Goal: Task Accomplishment & Management: Manage account settings

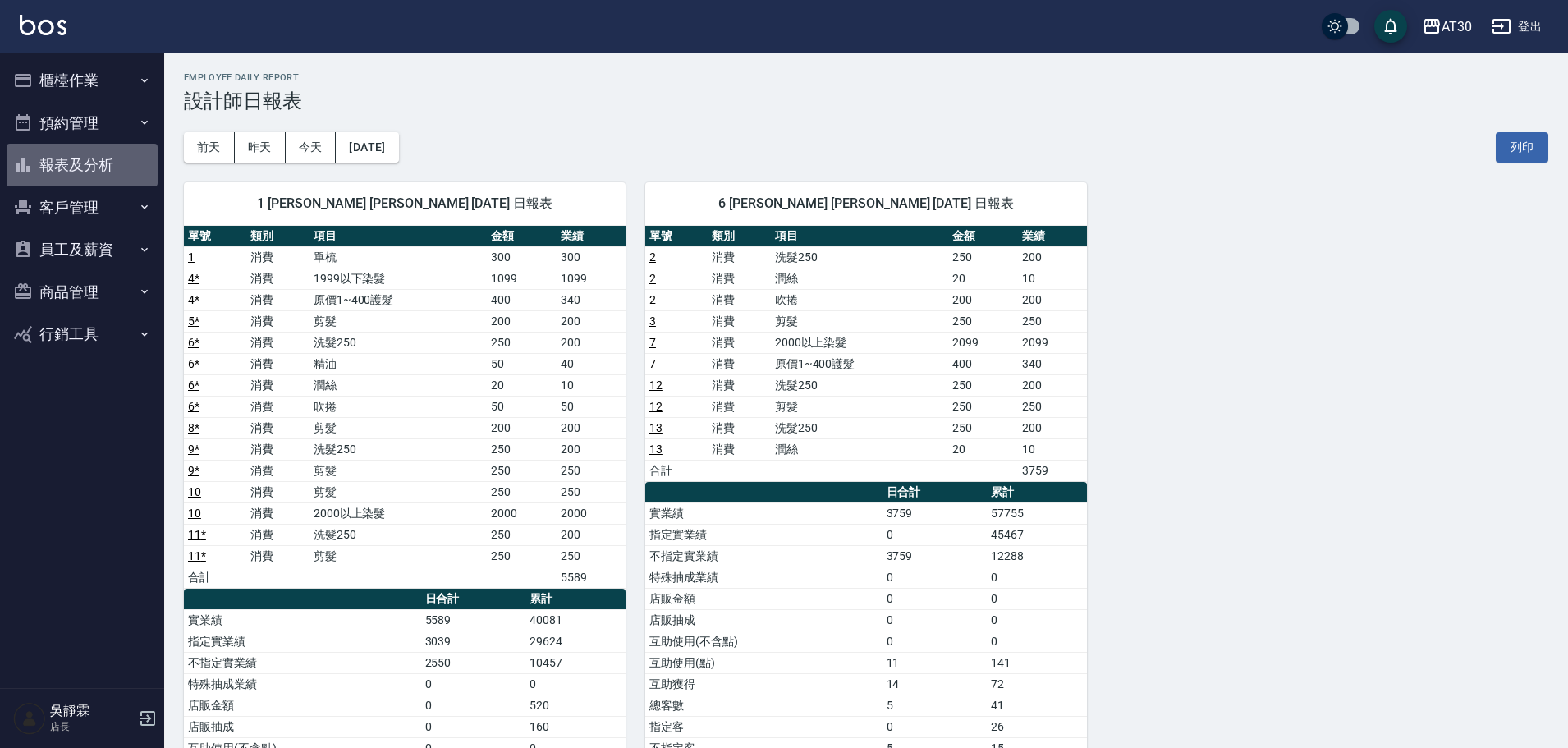
click at [69, 157] on button "報表及分析" at bounding box center [82, 165] width 151 height 42
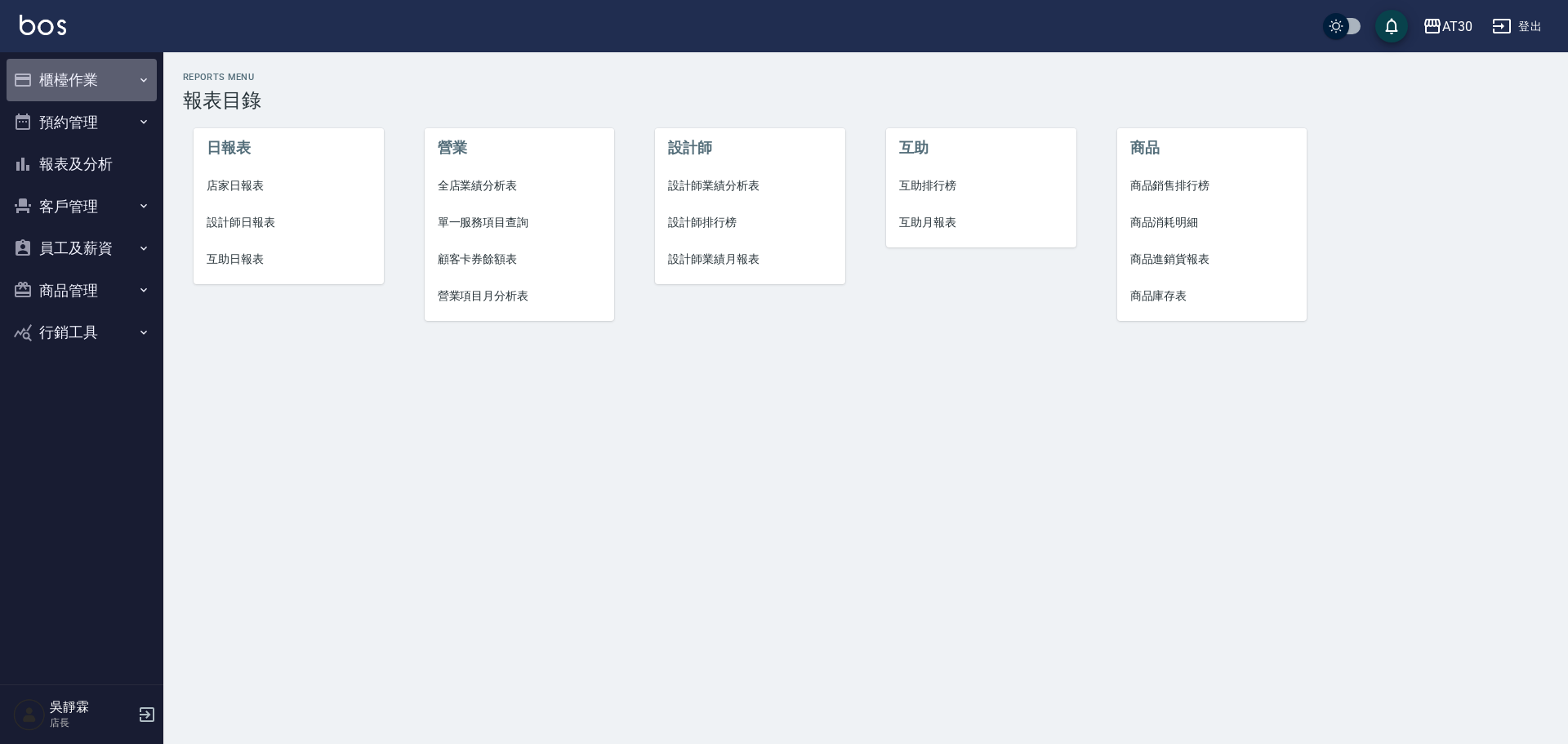
click at [94, 86] on button "櫃檯作業" at bounding box center [81, 80] width 150 height 42
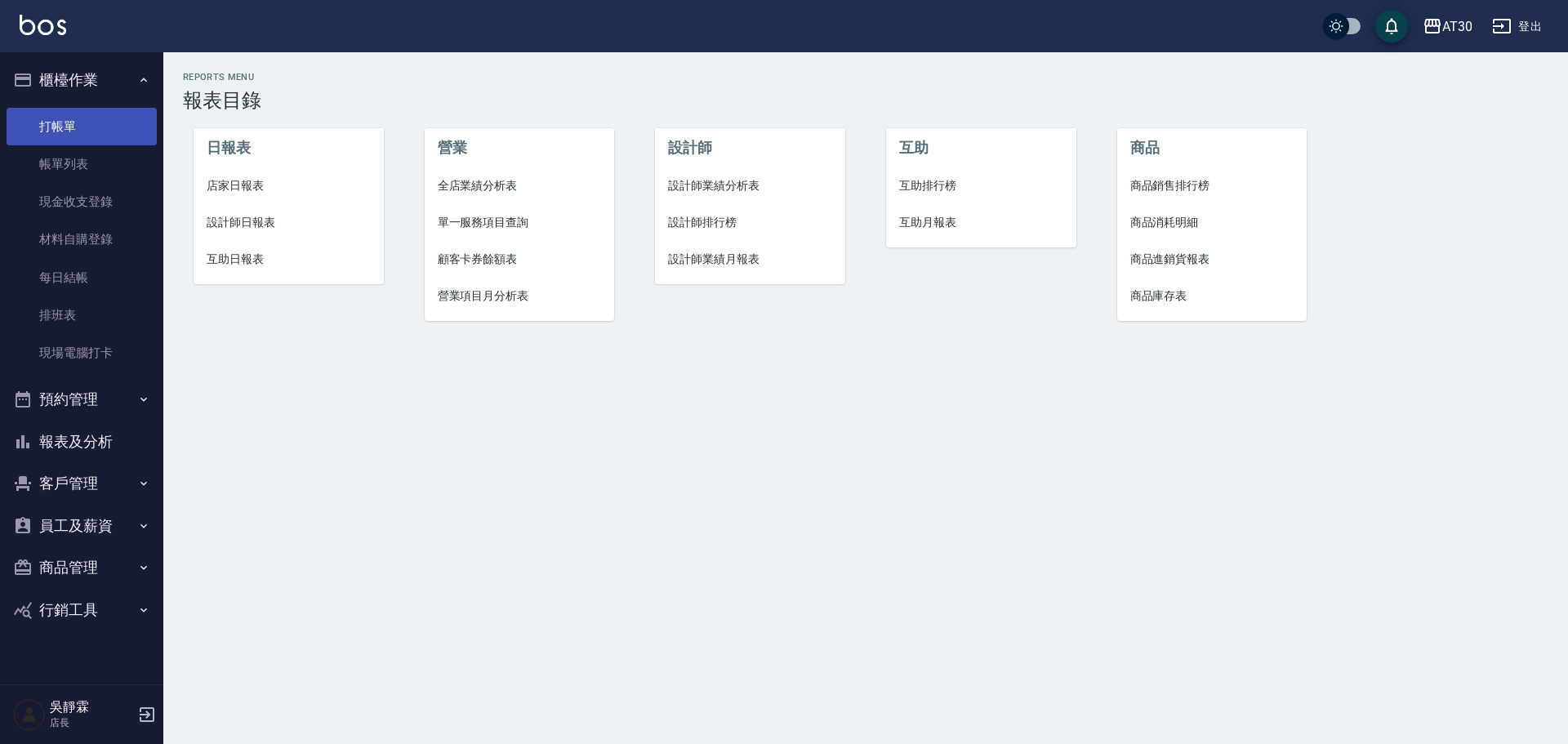
click at [107, 130] on link "打帳單" at bounding box center [81, 126] width 150 height 38
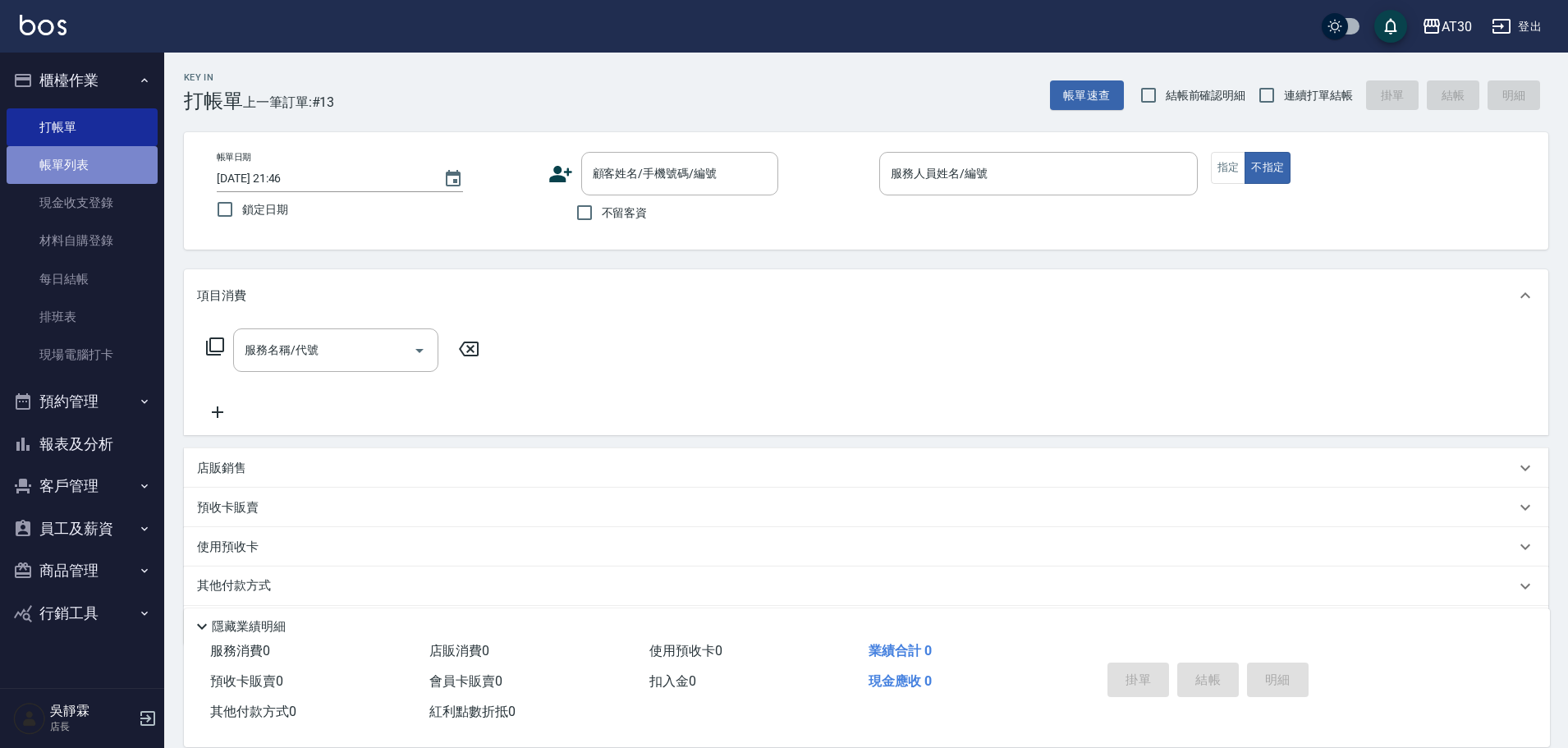
click at [84, 159] on link "帳單列表" at bounding box center [82, 165] width 151 height 38
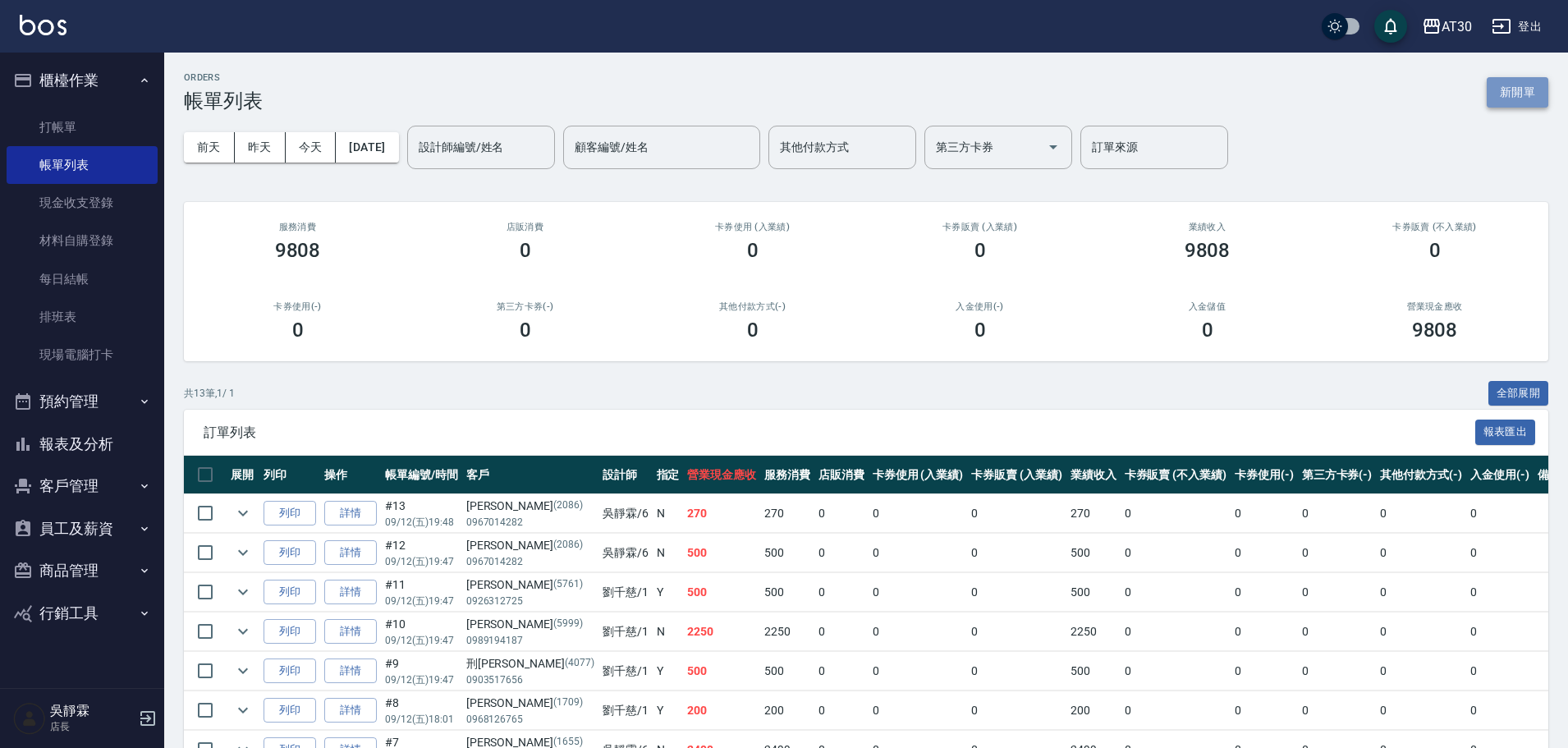
click at [1539, 101] on button "新開單" at bounding box center [1517, 93] width 61 height 31
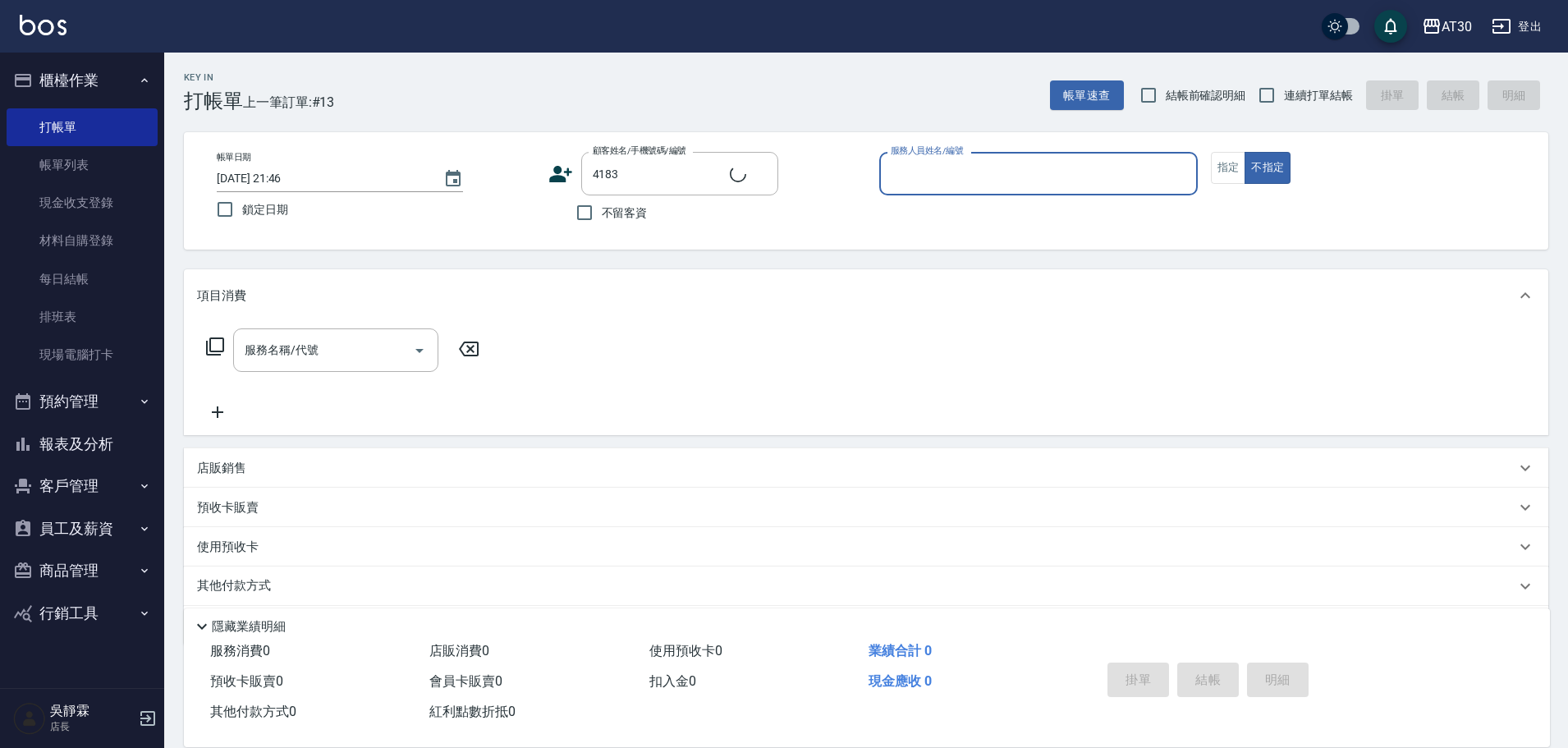
type input "謝琬庭/0905561413/4183"
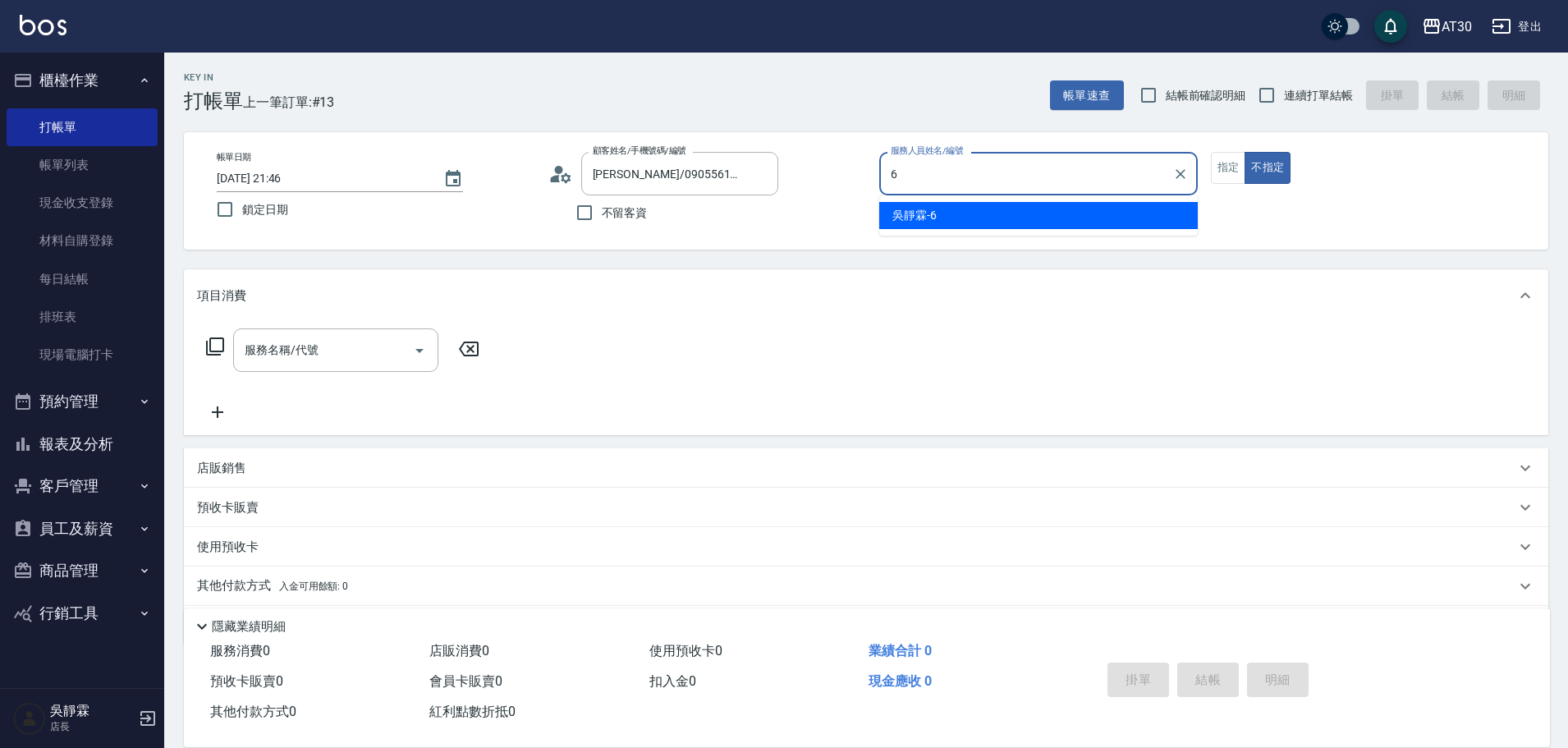
type input "吳靜霖-6"
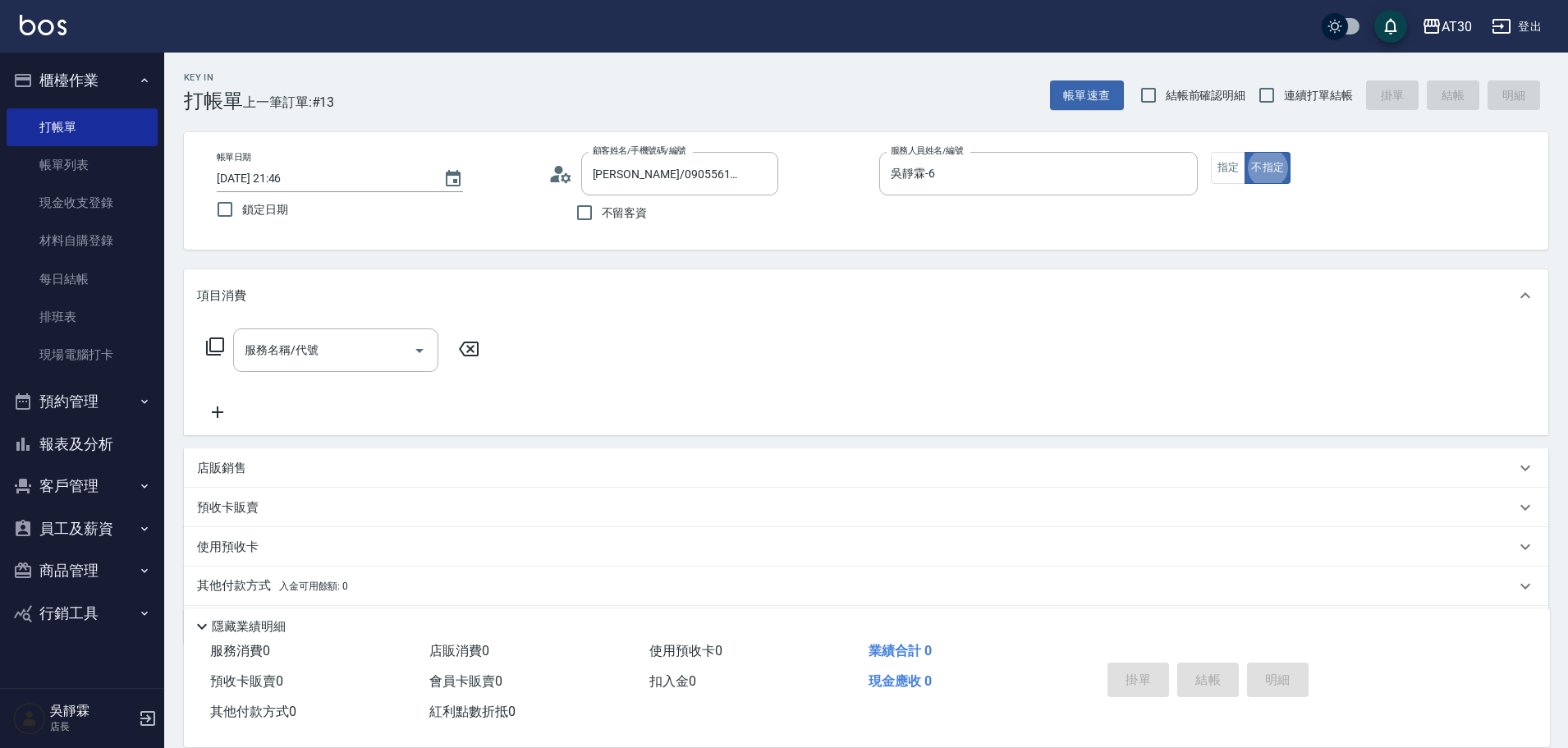
type button "false"
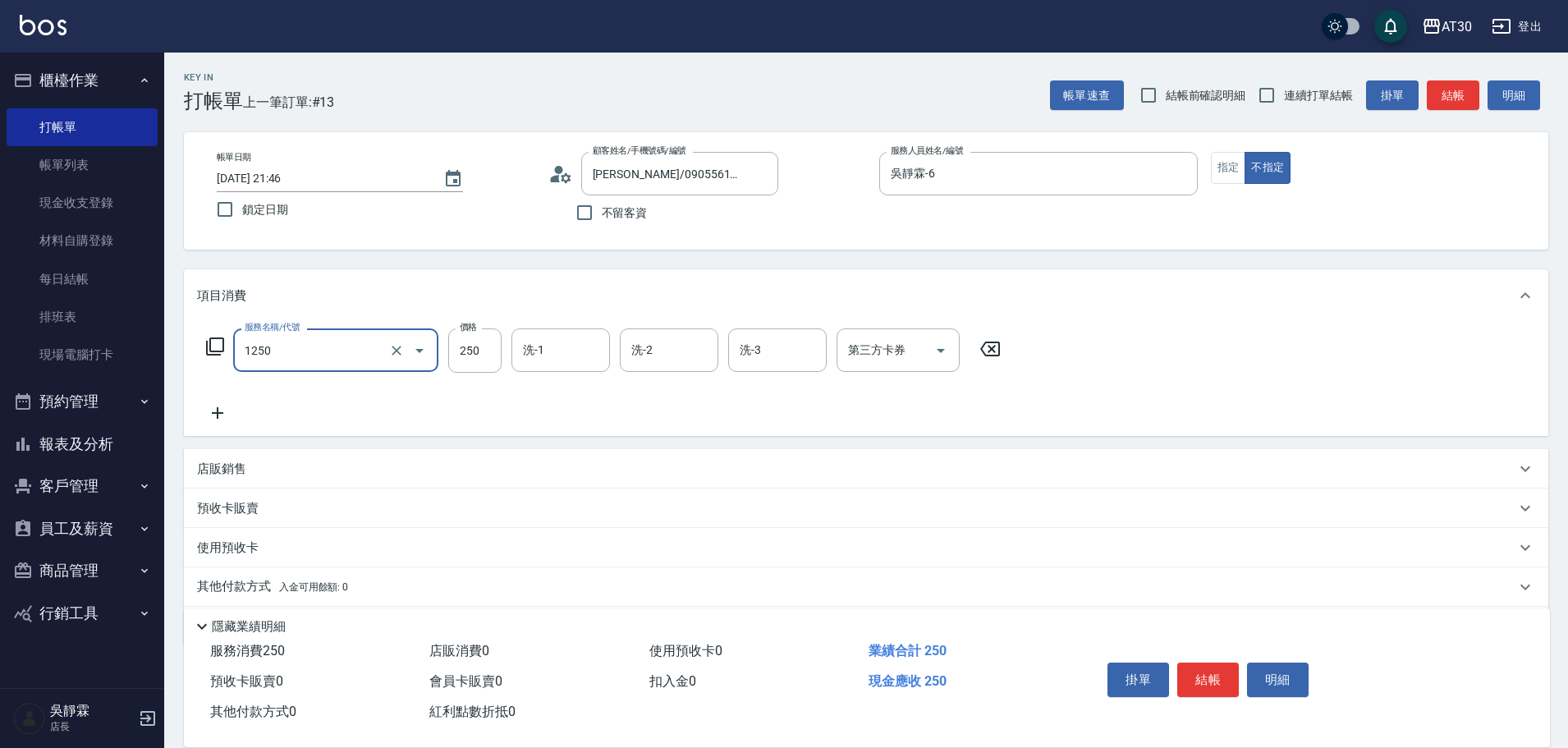
type input "洗髮250(1250)"
type input "吳靜霖-6"
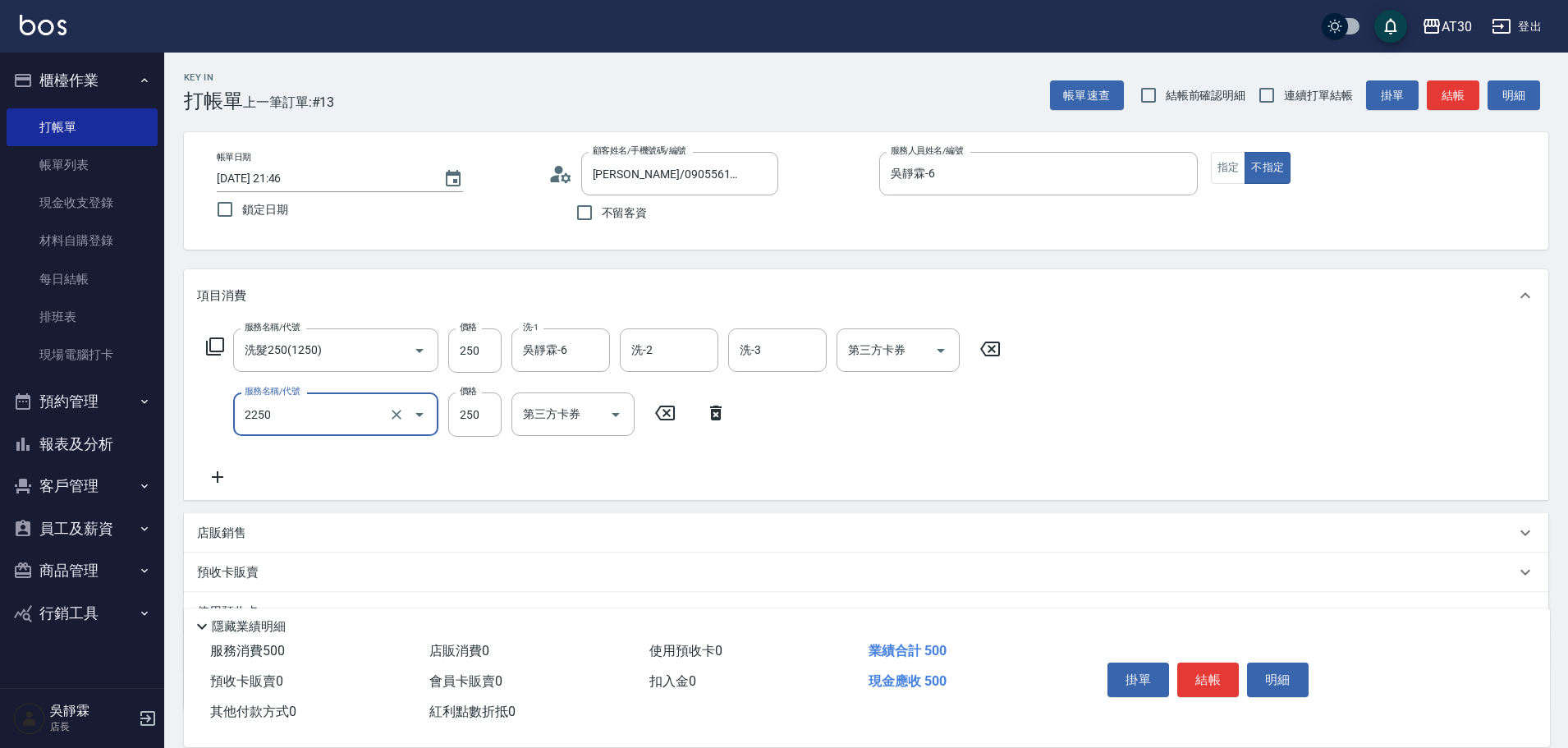
type input "剪髮(2250)"
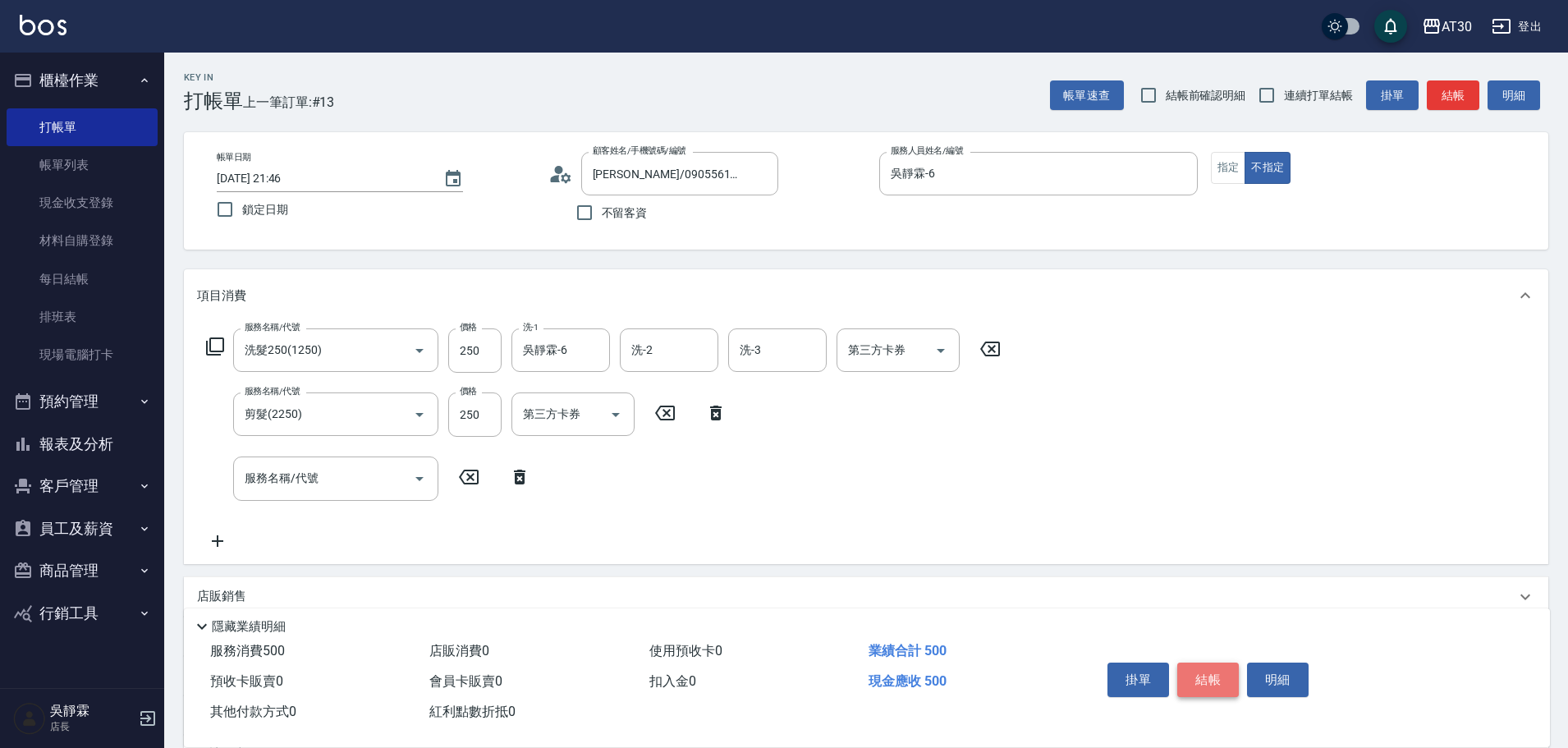
click at [1194, 671] on button "結帳" at bounding box center [1208, 680] width 61 height 34
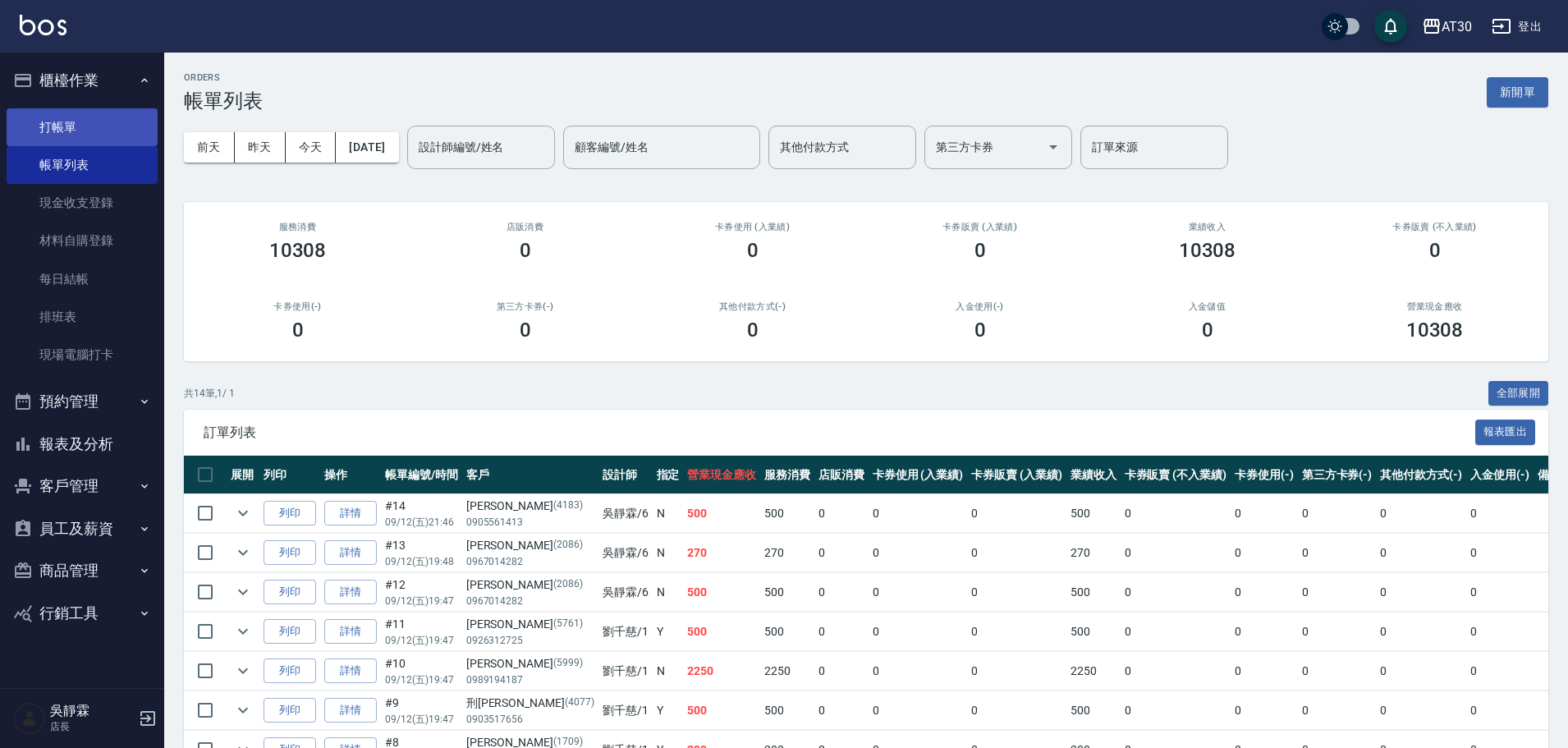
click at [56, 118] on link "打帳單" at bounding box center [82, 127] width 151 height 38
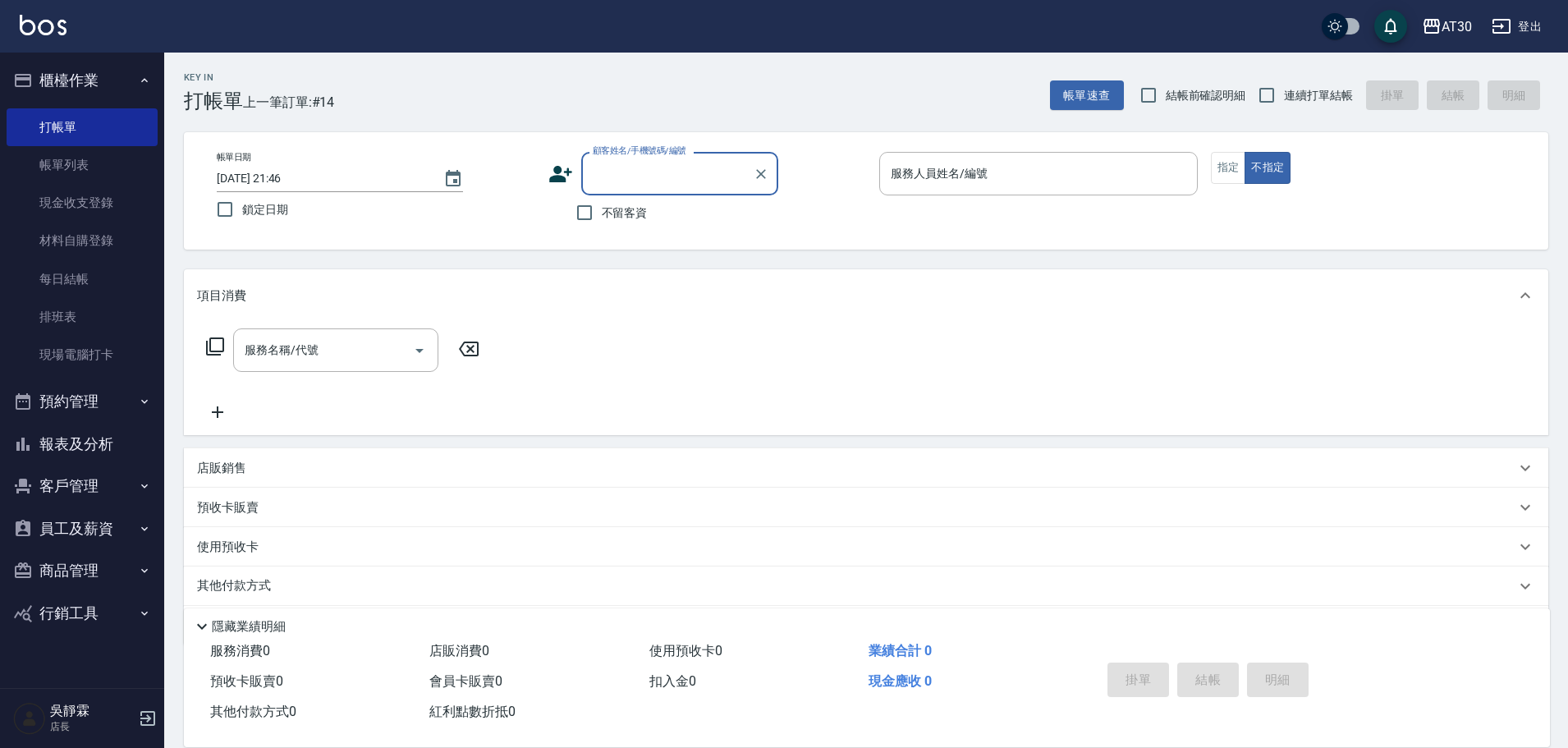
click at [559, 158] on div "顧客姓名/手機號碼/編號 顧客姓名/手機號碼/編號" at bounding box center [707, 174] width 319 height 43
click at [562, 182] on icon at bounding box center [561, 174] width 23 height 16
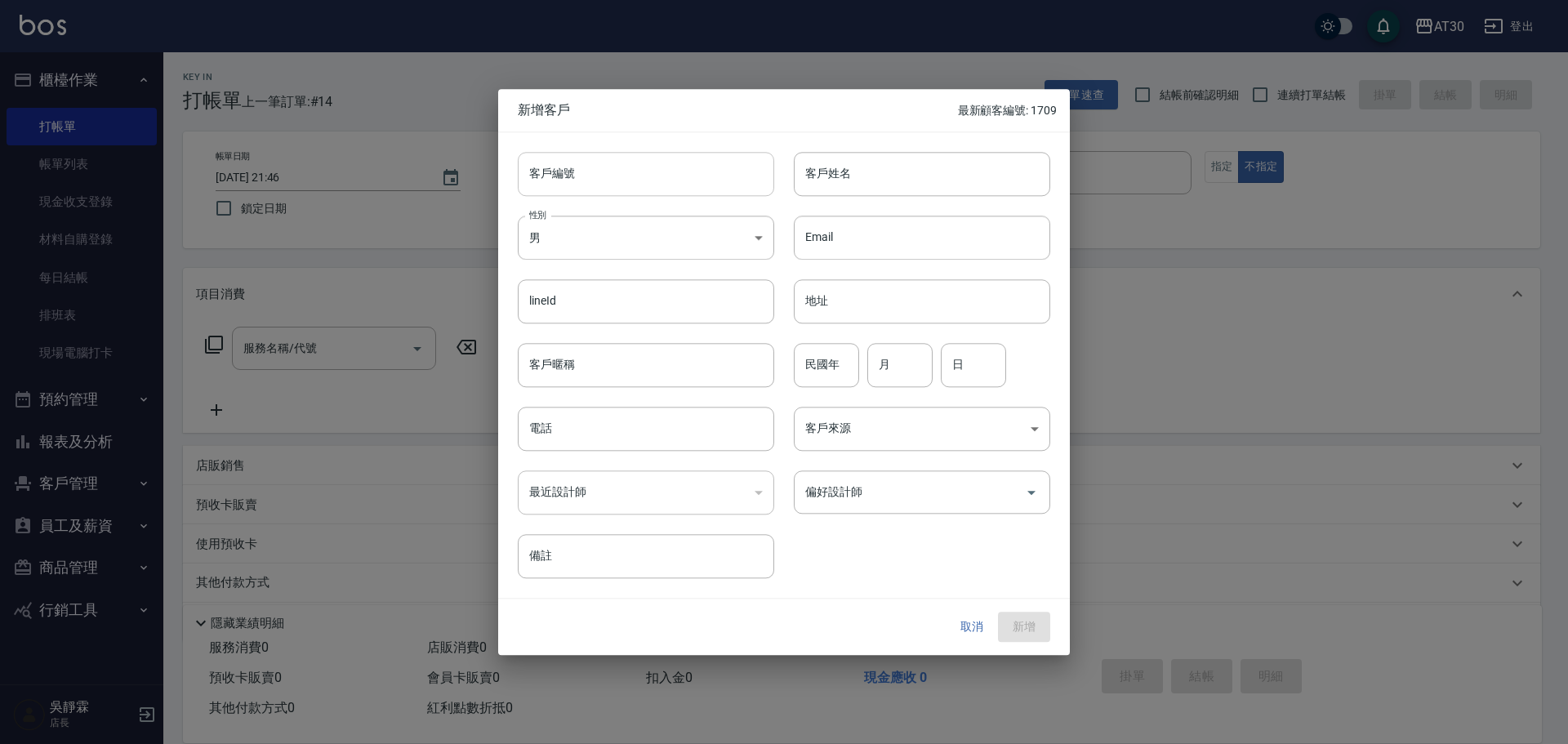
click at [561, 186] on input "客戶編號" at bounding box center [646, 174] width 256 height 44
type input "1567"
type input "z"
type input "馮雪華"
click at [814, 359] on input "民國年" at bounding box center [826, 364] width 65 height 44
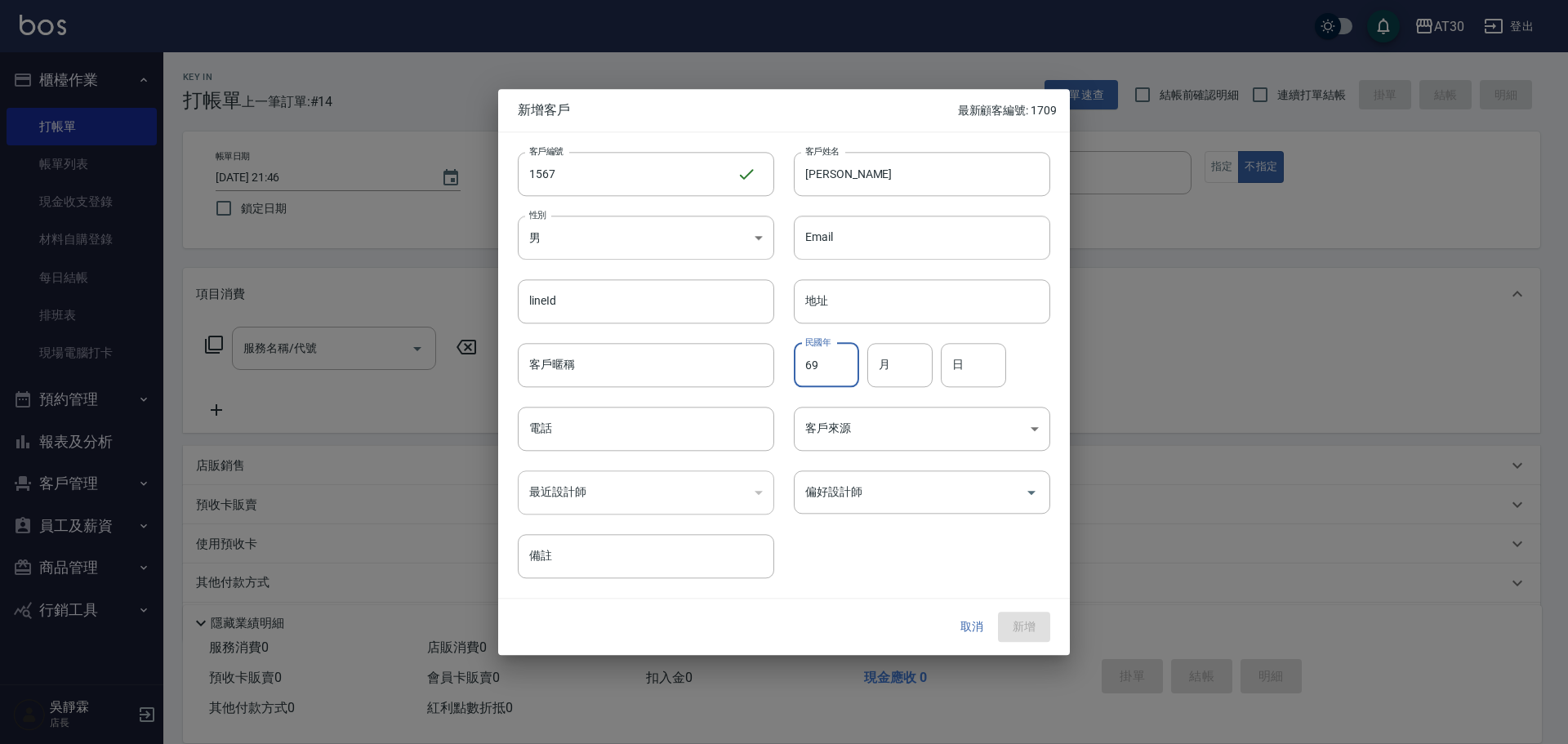
type input "69"
type input "06"
type input "03"
click at [604, 236] on body "AT30 登出 櫃檯作業 打帳單 帳單列表 現金收支登錄 材料自購登錄 每日結帳 排班表 現場電腦打卡 預約管理 預約管理 單日預約紀錄 單週預約紀錄 報表及…" at bounding box center [784, 399] width 1568 height 799
click at [578, 337] on li "女" at bounding box center [646, 333] width 256 height 27
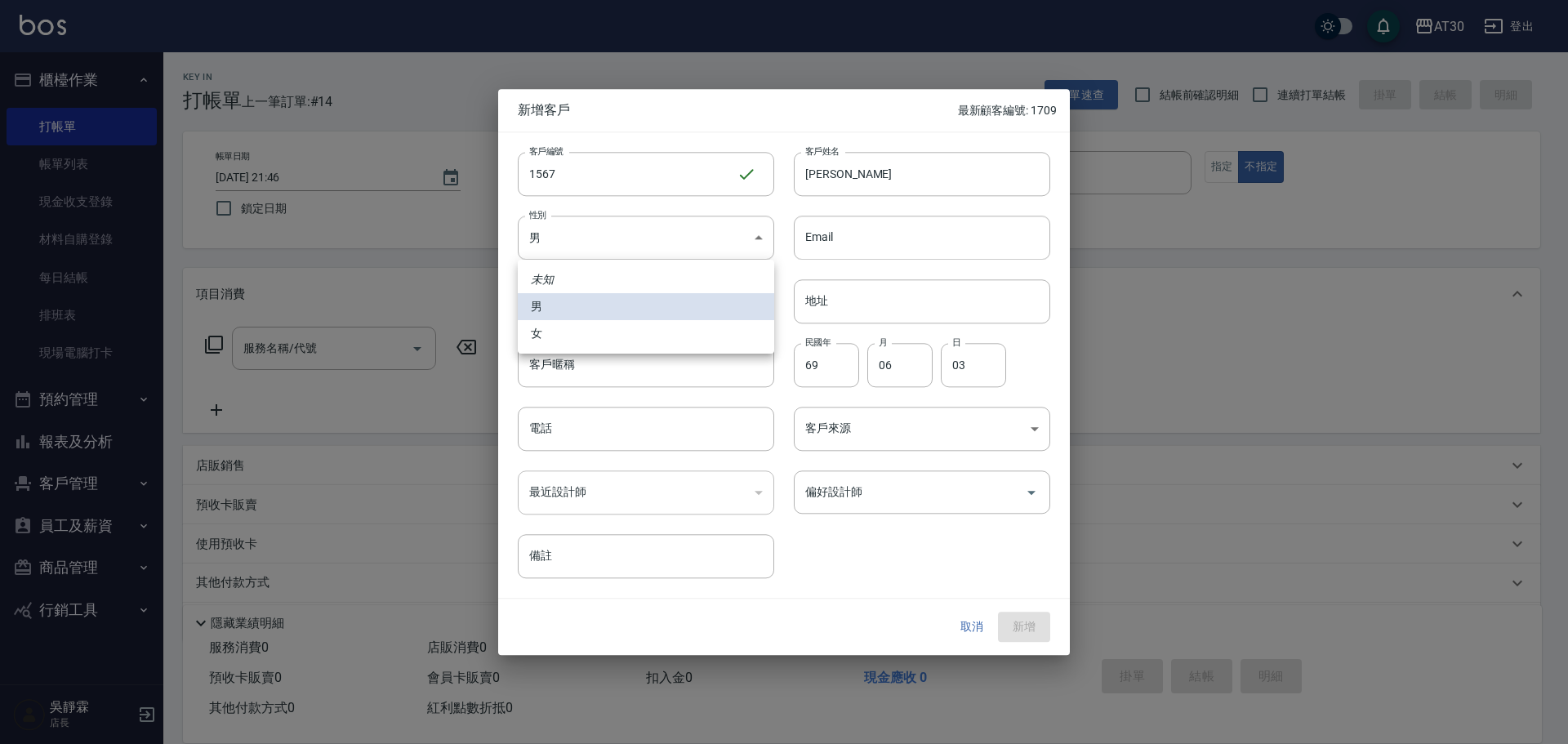
type input "FEMALE"
click at [591, 423] on input "電話" at bounding box center [646, 428] width 256 height 44
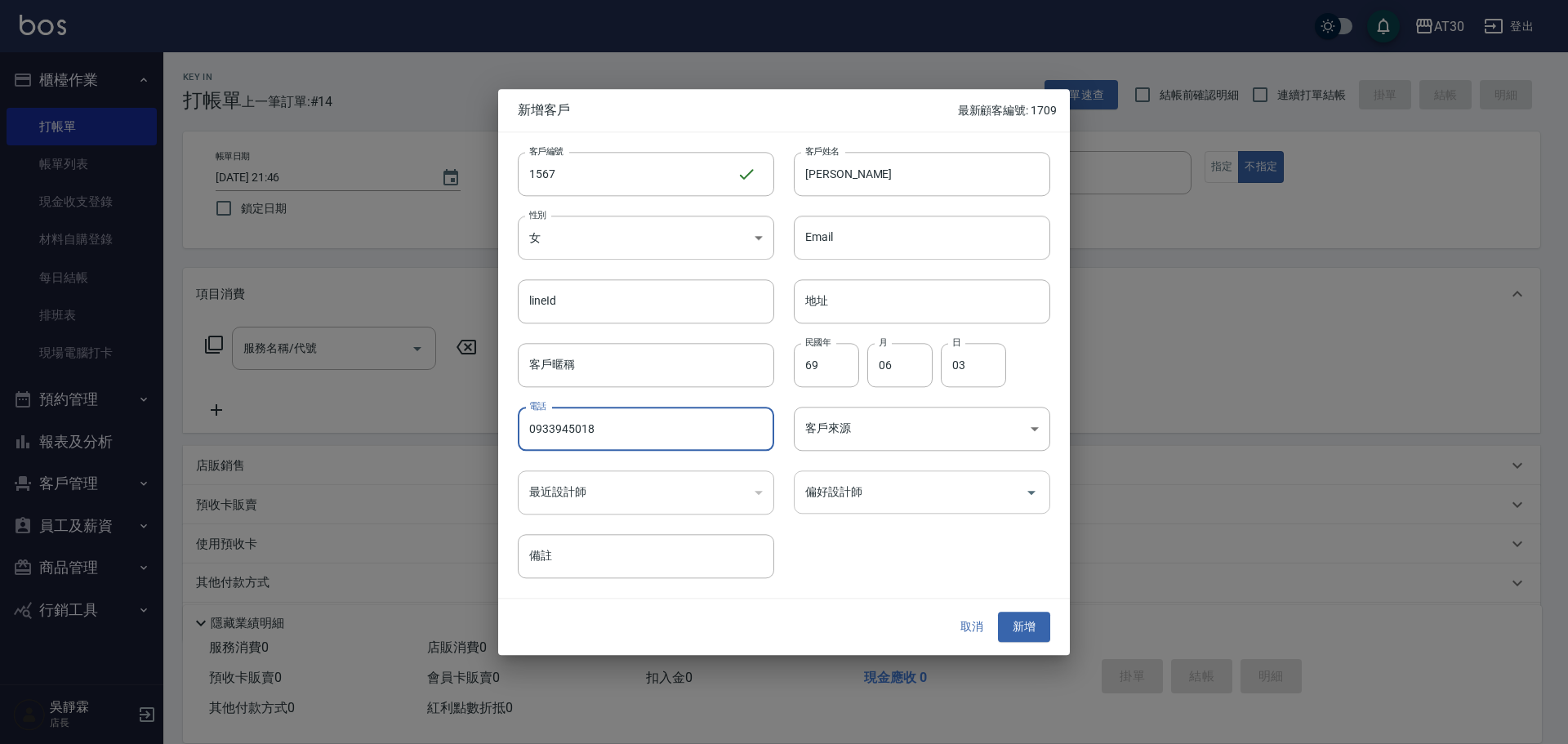
click at [833, 511] on div "偏好設計師" at bounding box center [921, 492] width 256 height 43
type input "0933945018"
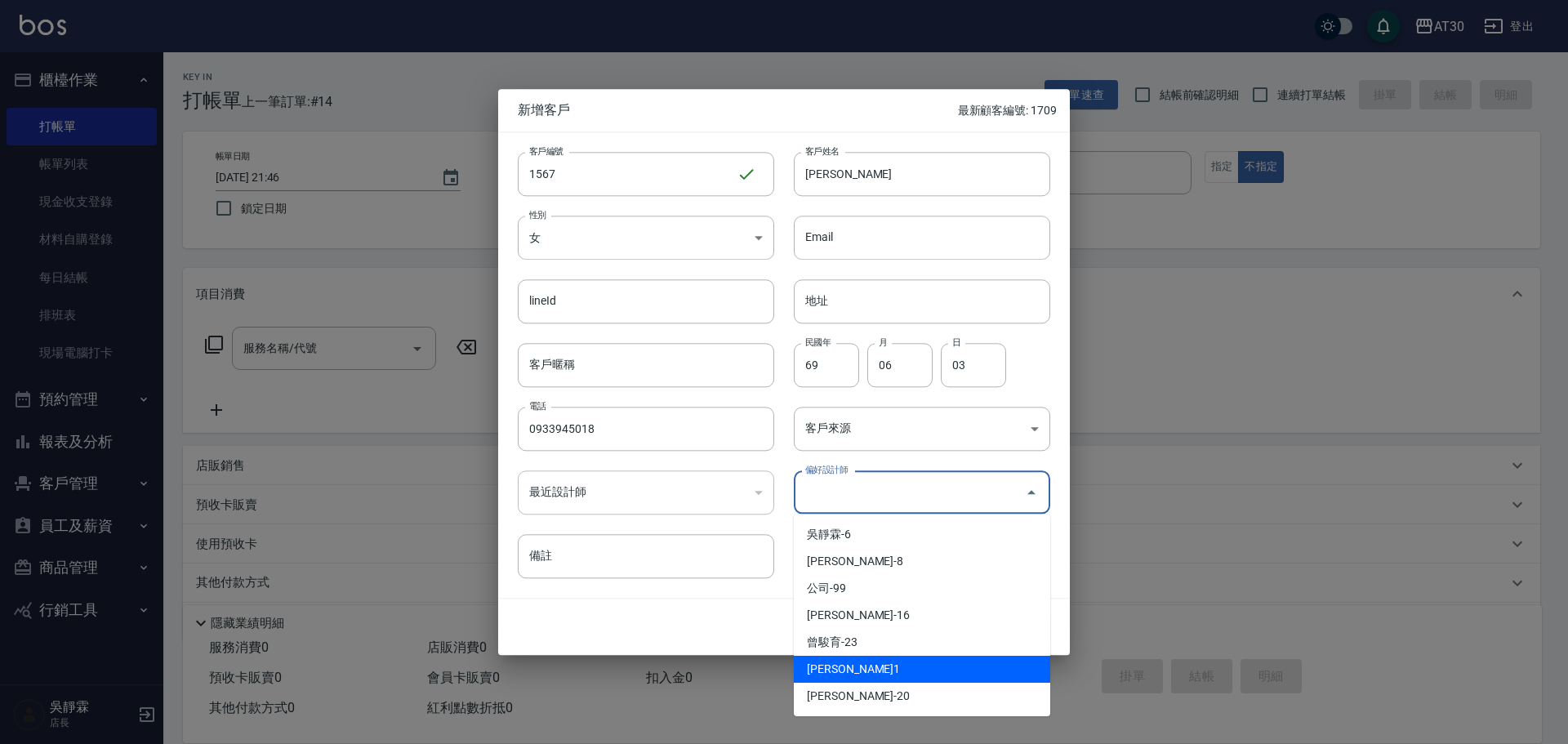
click at [844, 667] on li "劉千慈-1" at bounding box center [921, 669] width 256 height 27
type input "劉千慈"
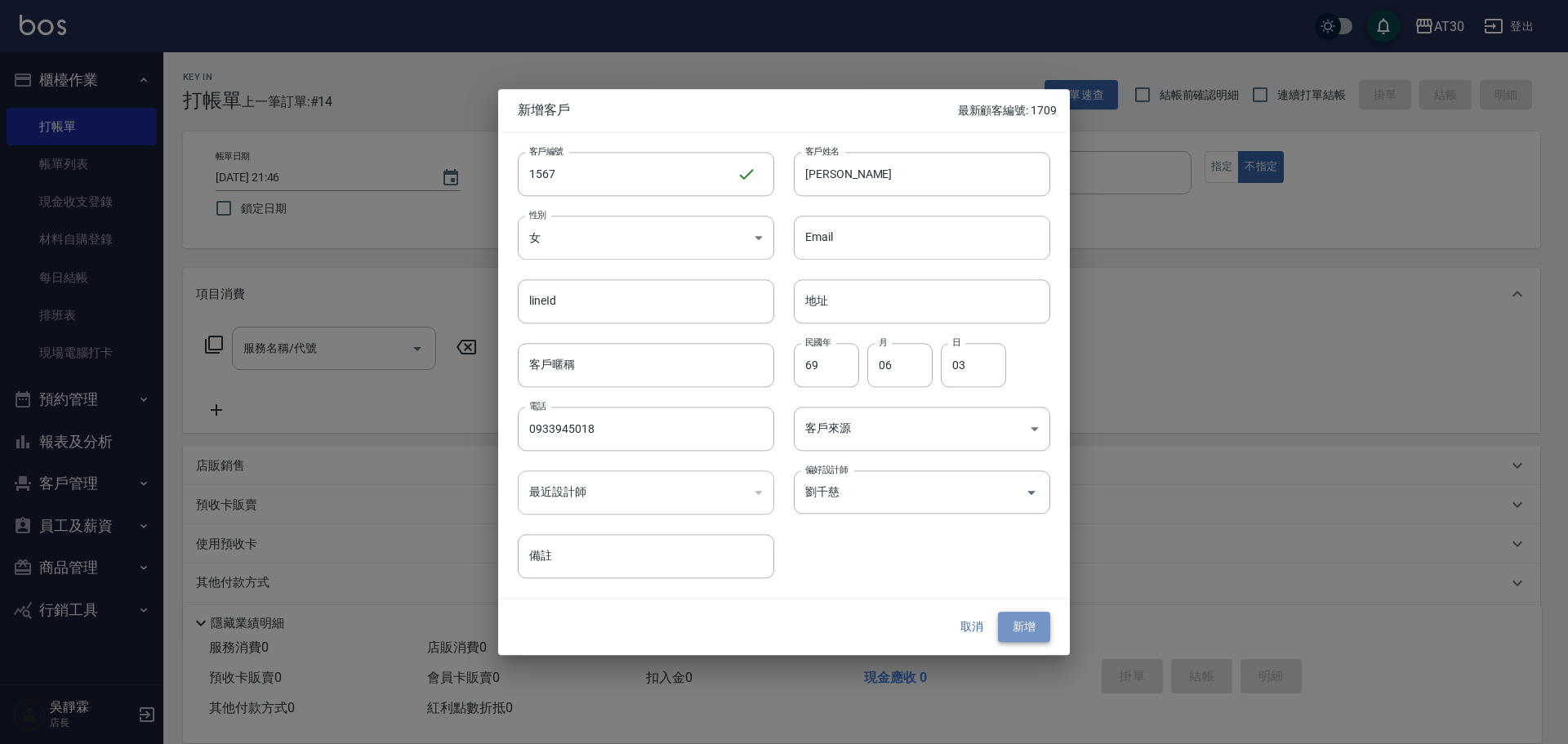
click at [1020, 634] on button "新增" at bounding box center [1024, 628] width 52 height 30
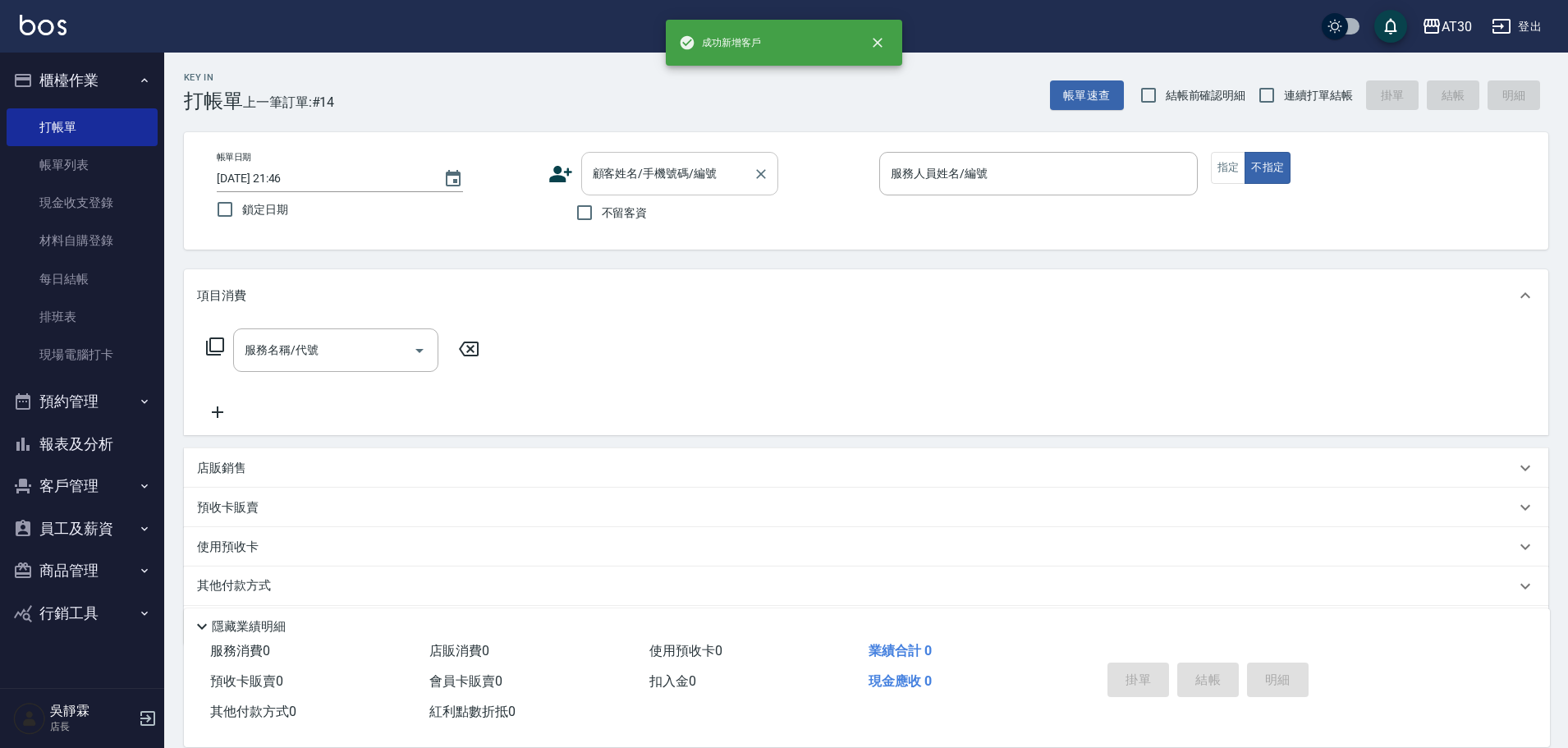
click at [649, 182] on input "顧客姓名/手機號碼/編號" at bounding box center [667, 174] width 158 height 29
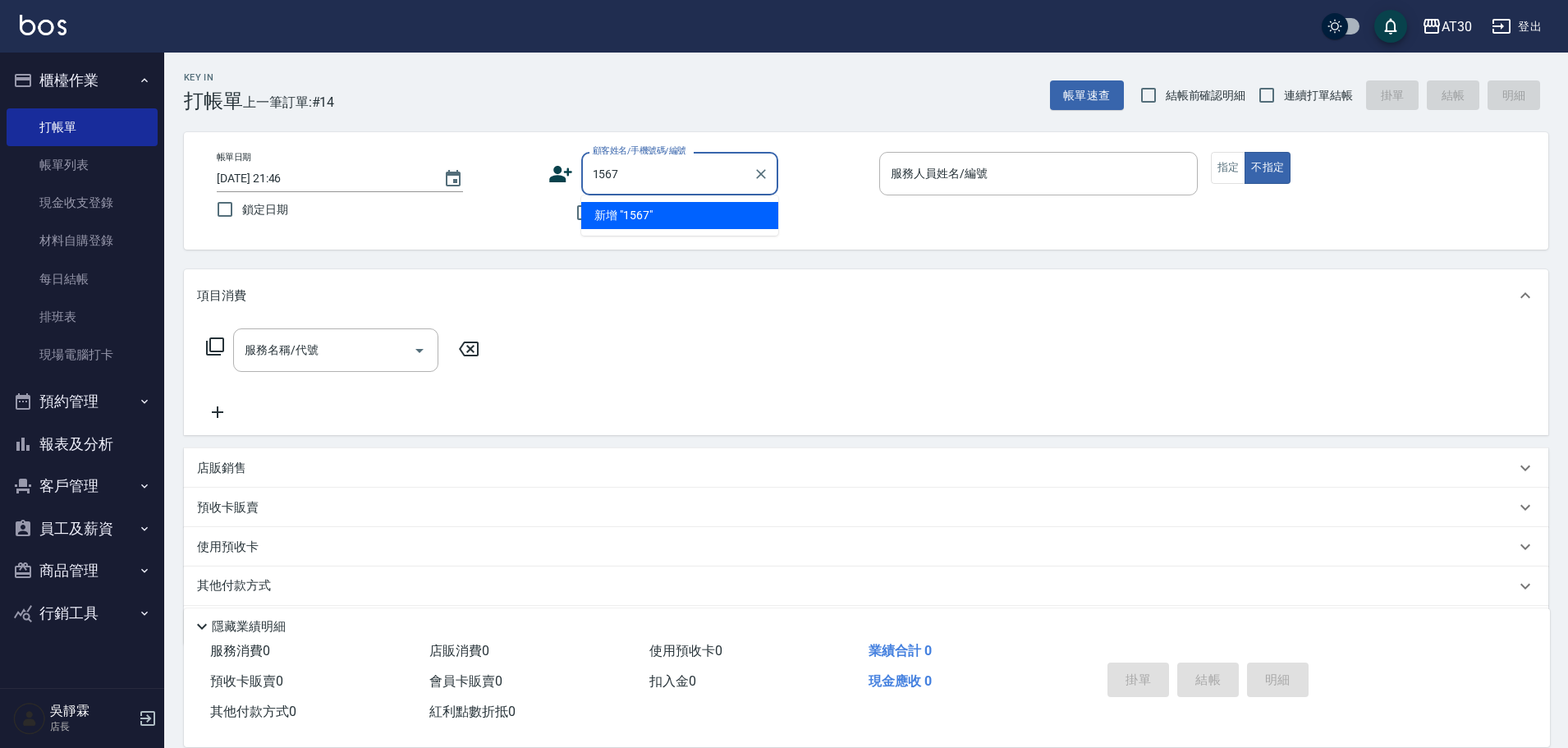
type input "1567"
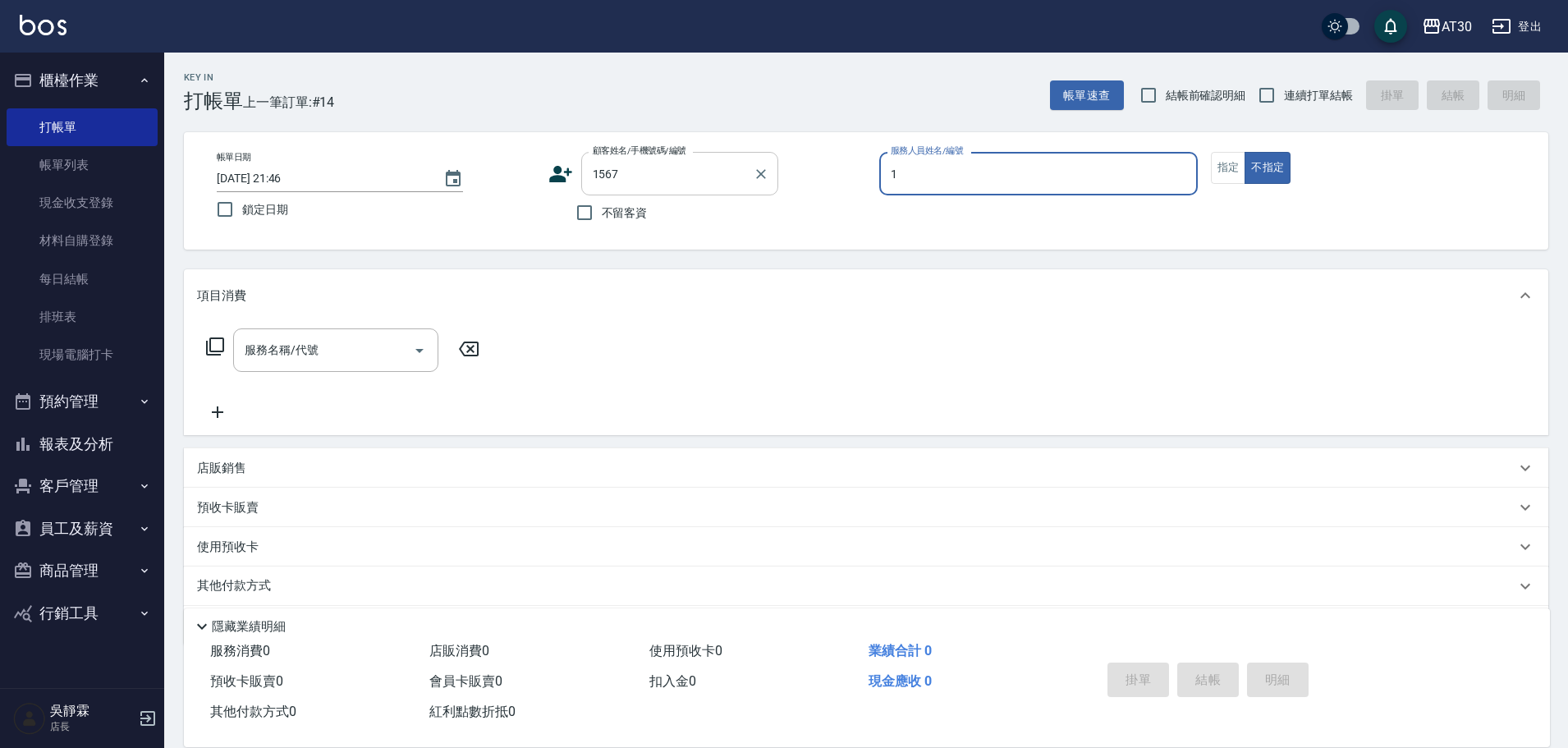
type input "1"
type input "馮雪華/0933945018/1567"
type input "劉千慈-1"
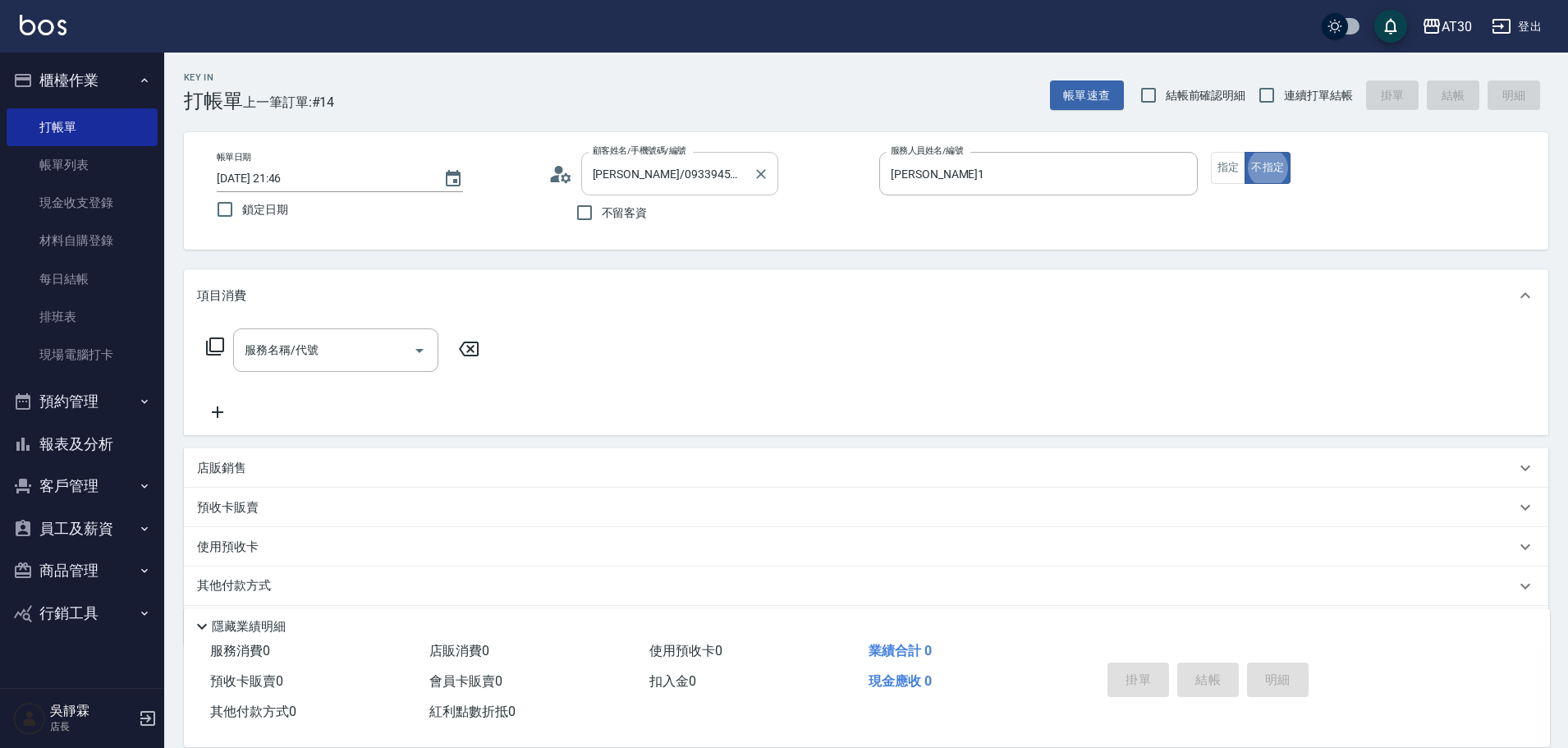
type button "false"
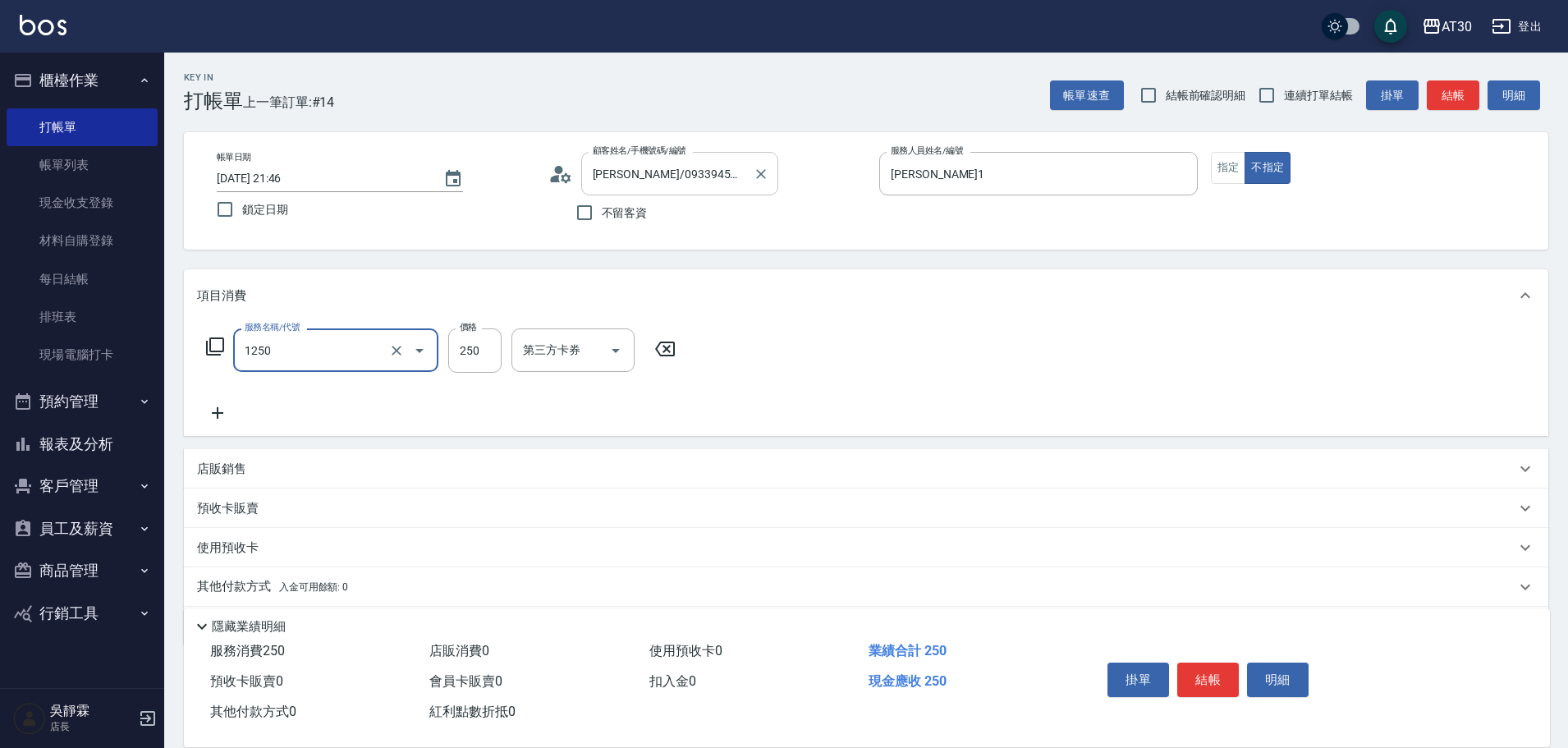
type input "洗髮250(1250)"
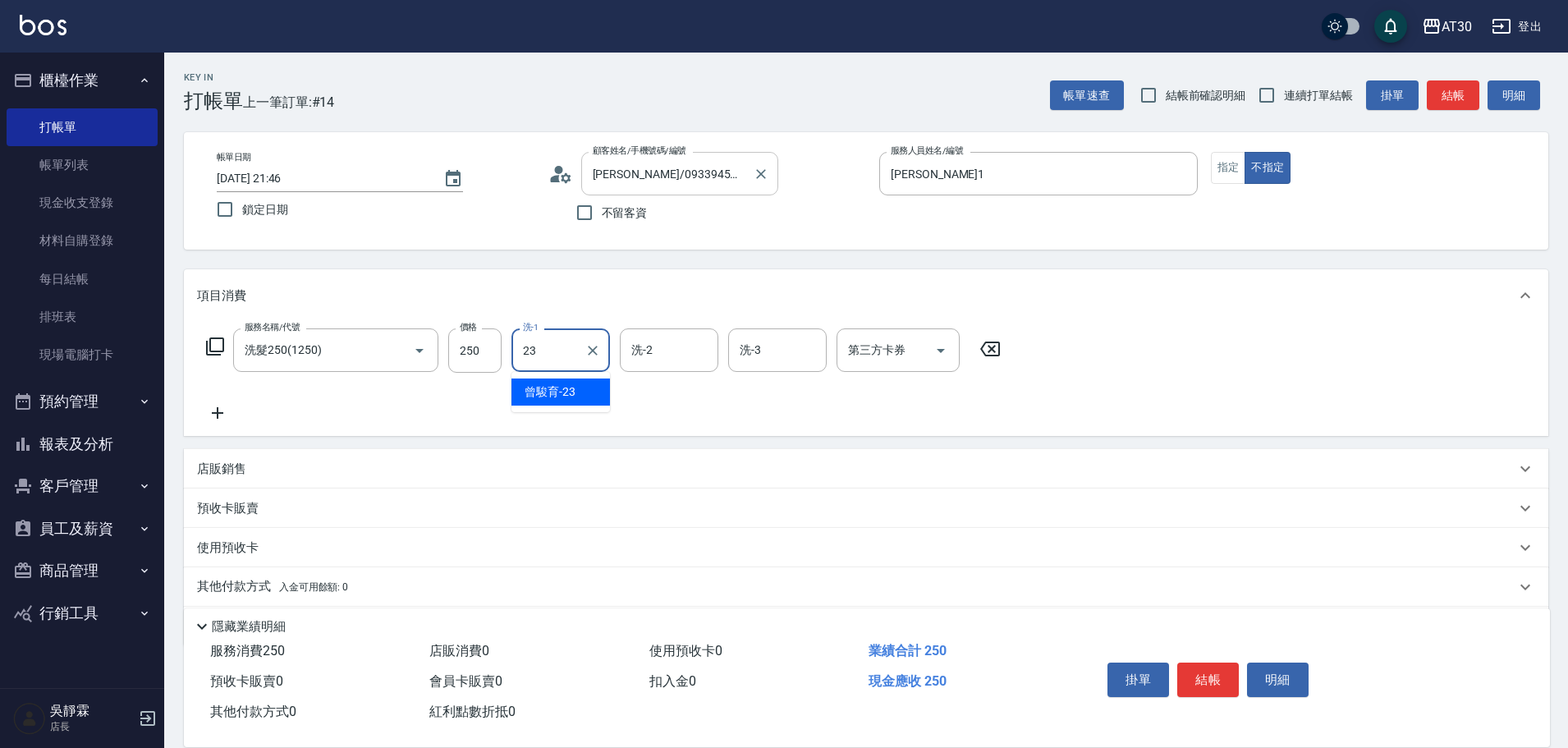
type input "曾駿育-23"
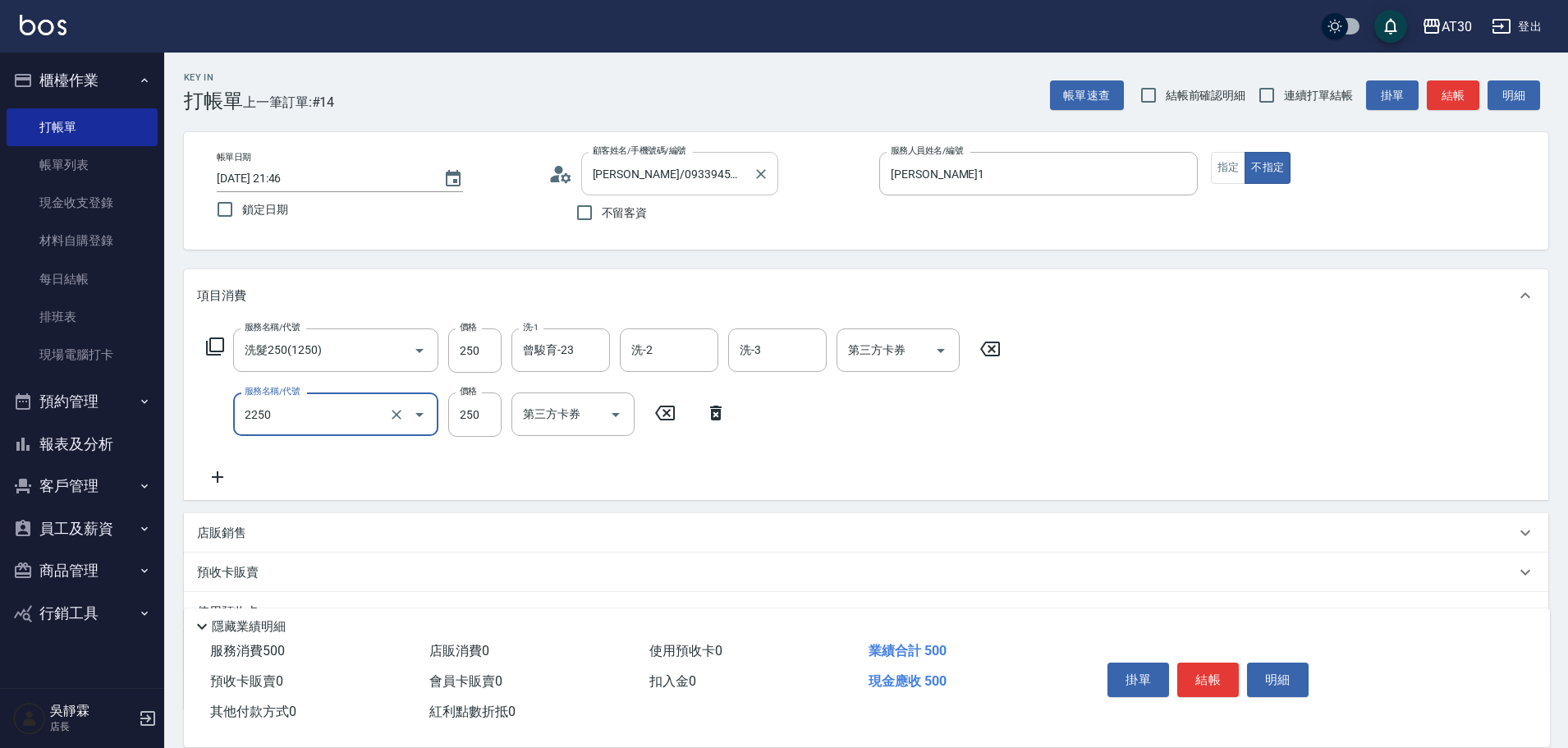
type input "剪髮(2250)"
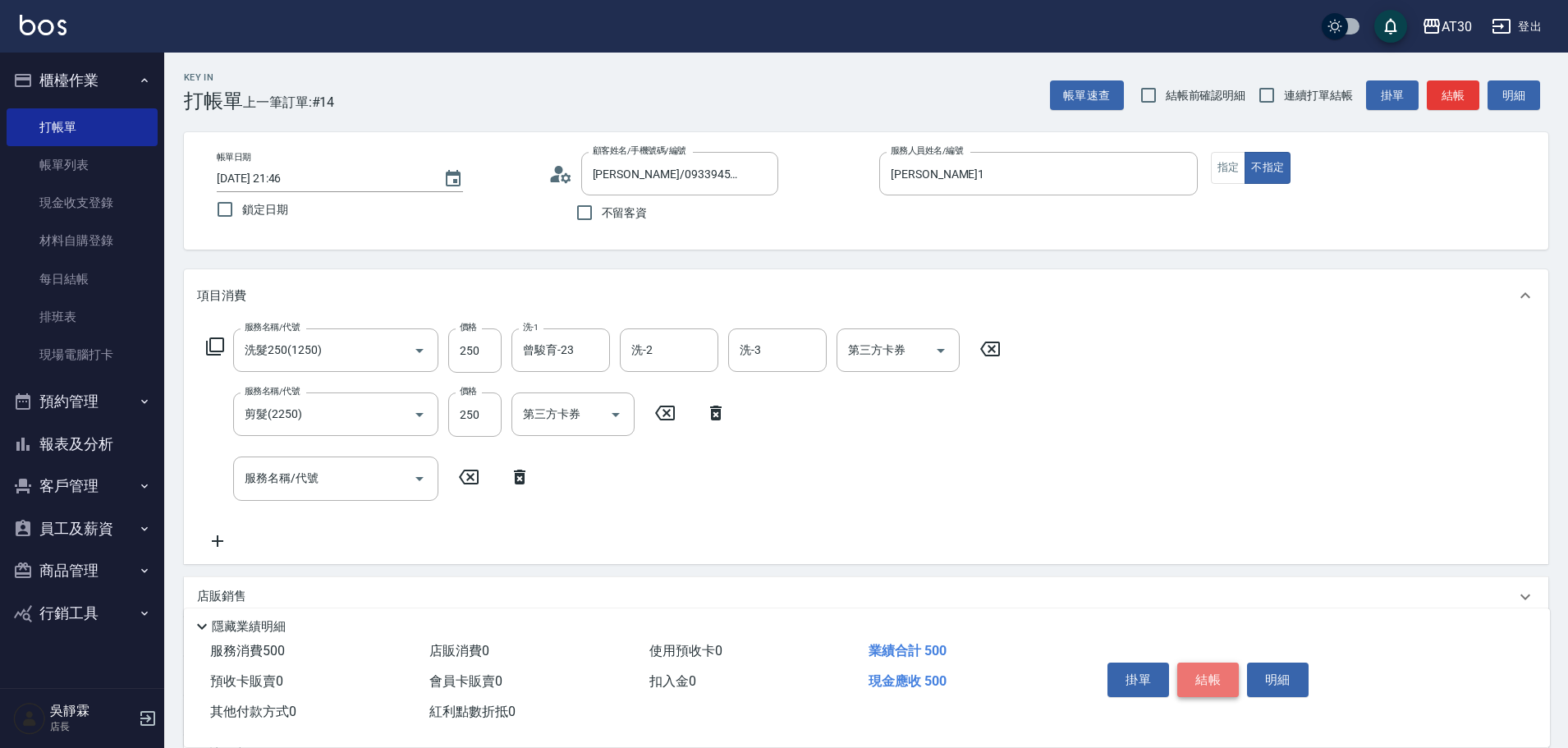
click at [1219, 675] on button "結帳" at bounding box center [1208, 680] width 61 height 34
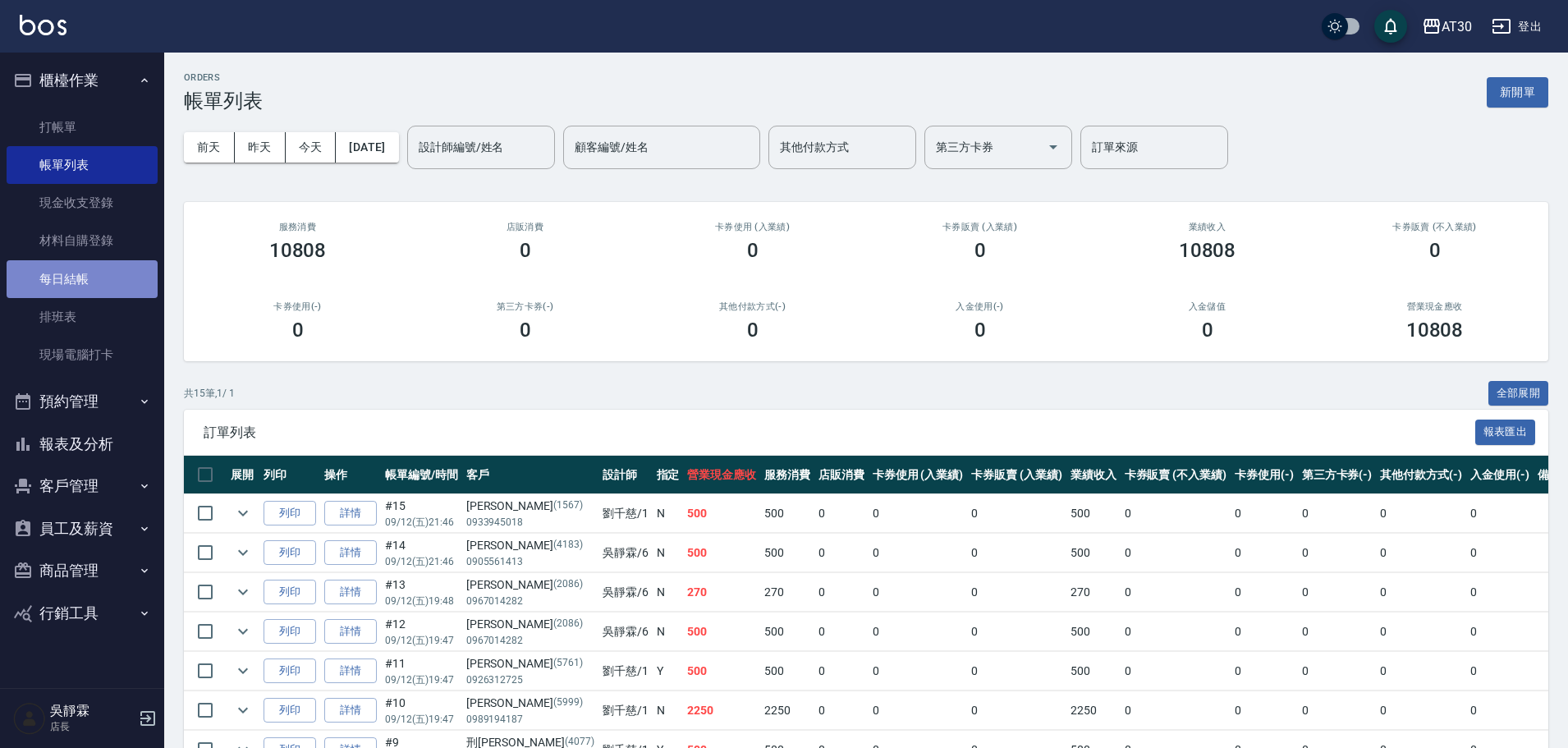
click at [106, 273] on link "每日結帳" at bounding box center [82, 279] width 151 height 38
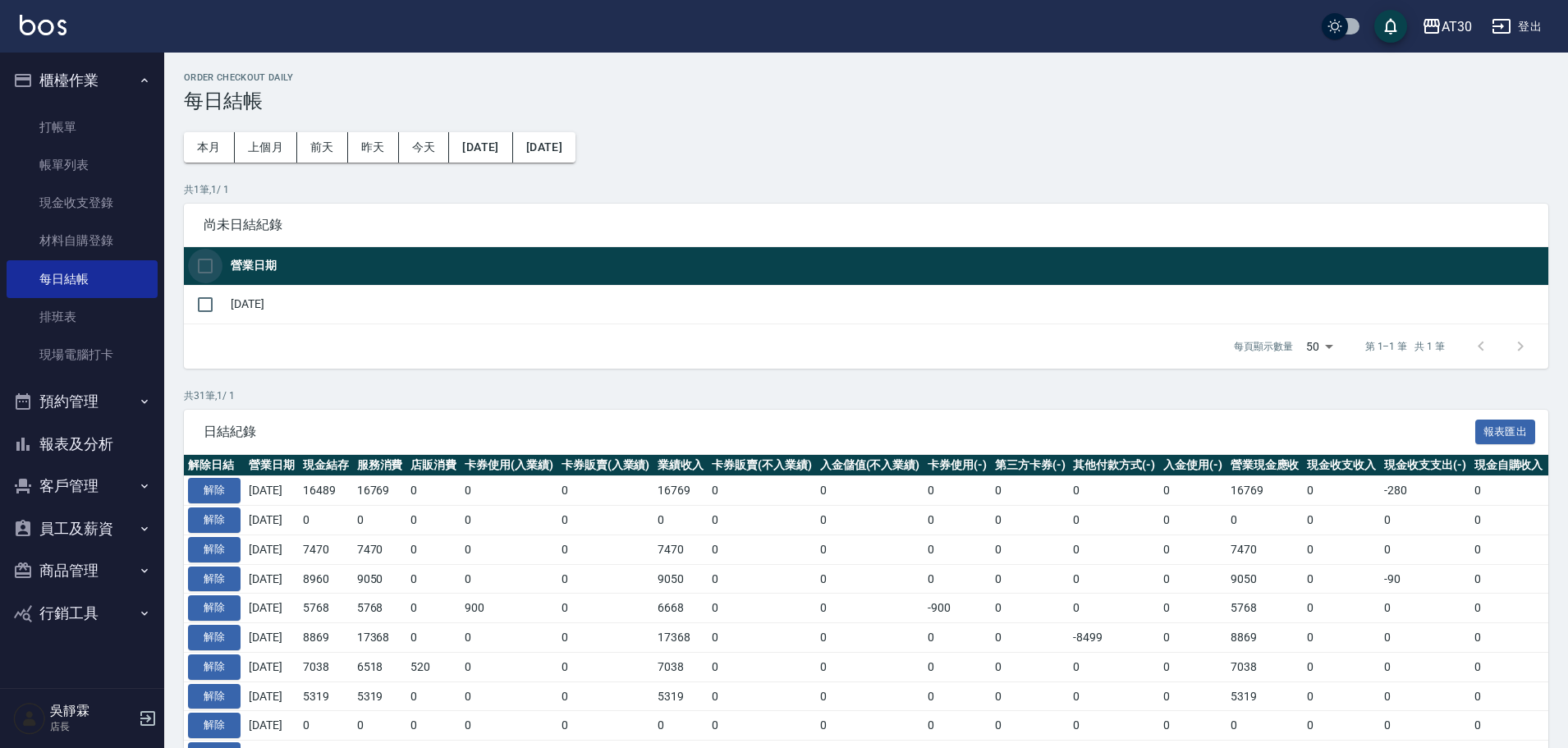
click at [209, 264] on input "checkbox" at bounding box center [205, 266] width 34 height 34
checkbox input "true"
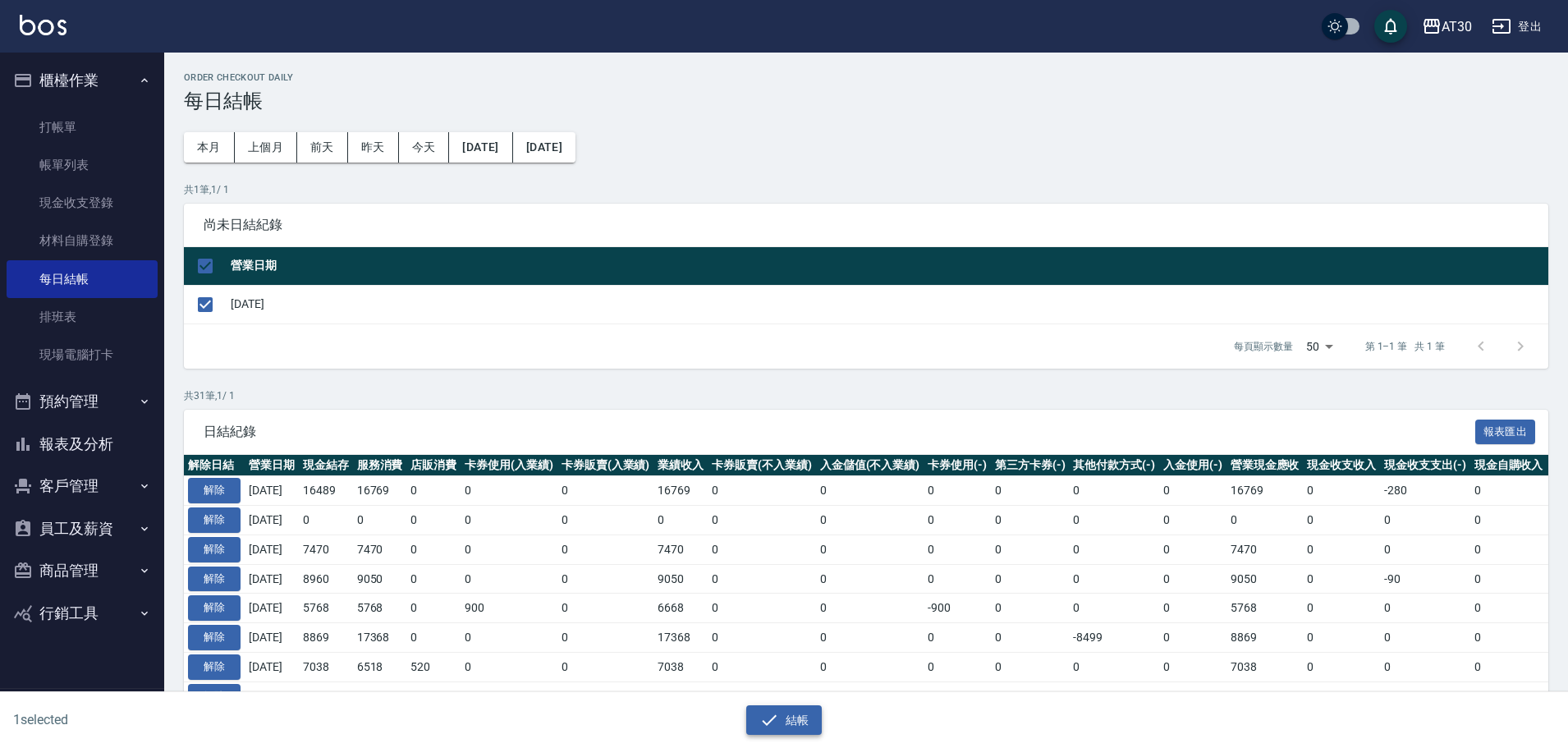
click at [798, 712] on button "結帳" at bounding box center [784, 720] width 77 height 31
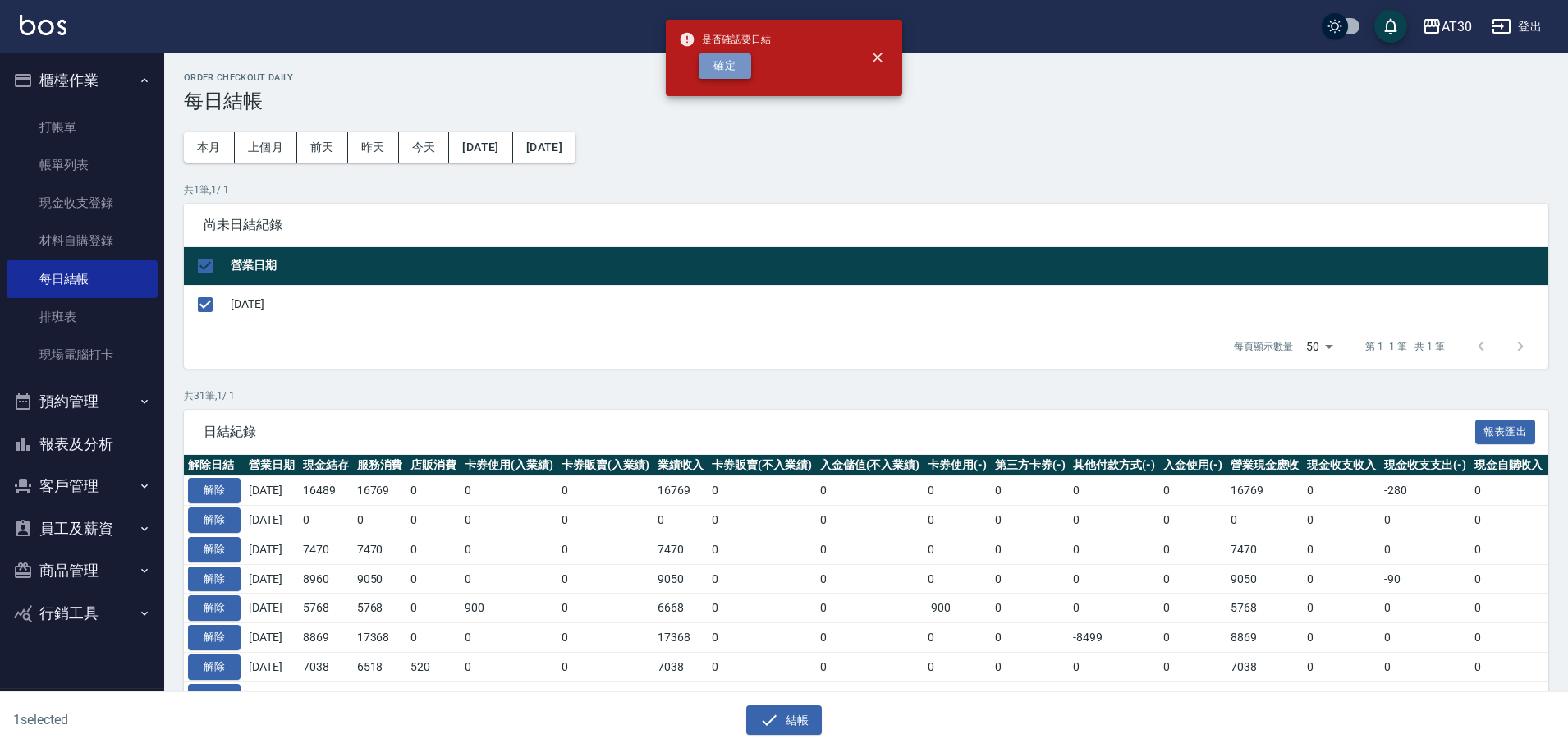
click at [730, 61] on button "確定" at bounding box center [725, 66] width 52 height 25
checkbox input "false"
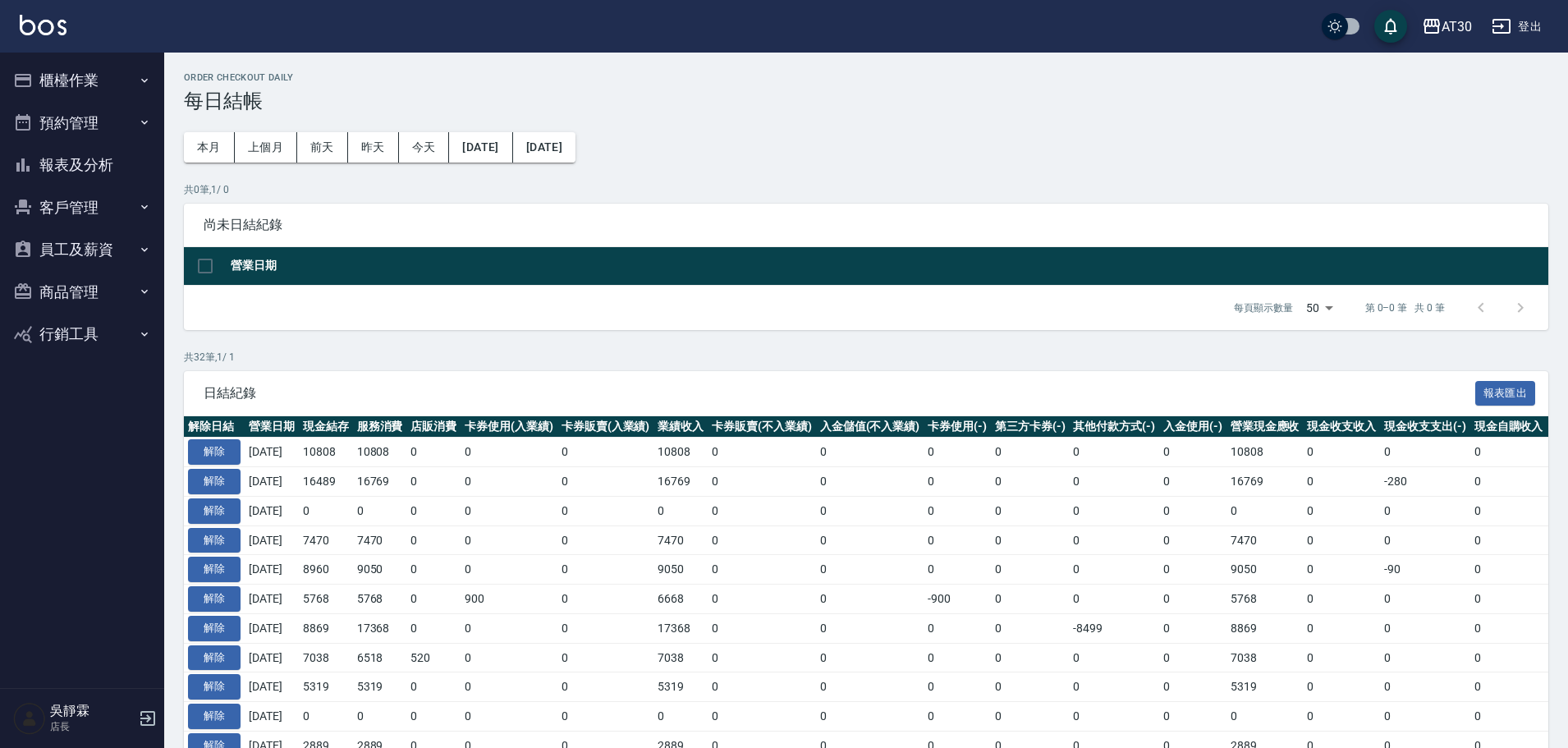
click at [103, 166] on button "報表及分析" at bounding box center [82, 165] width 151 height 42
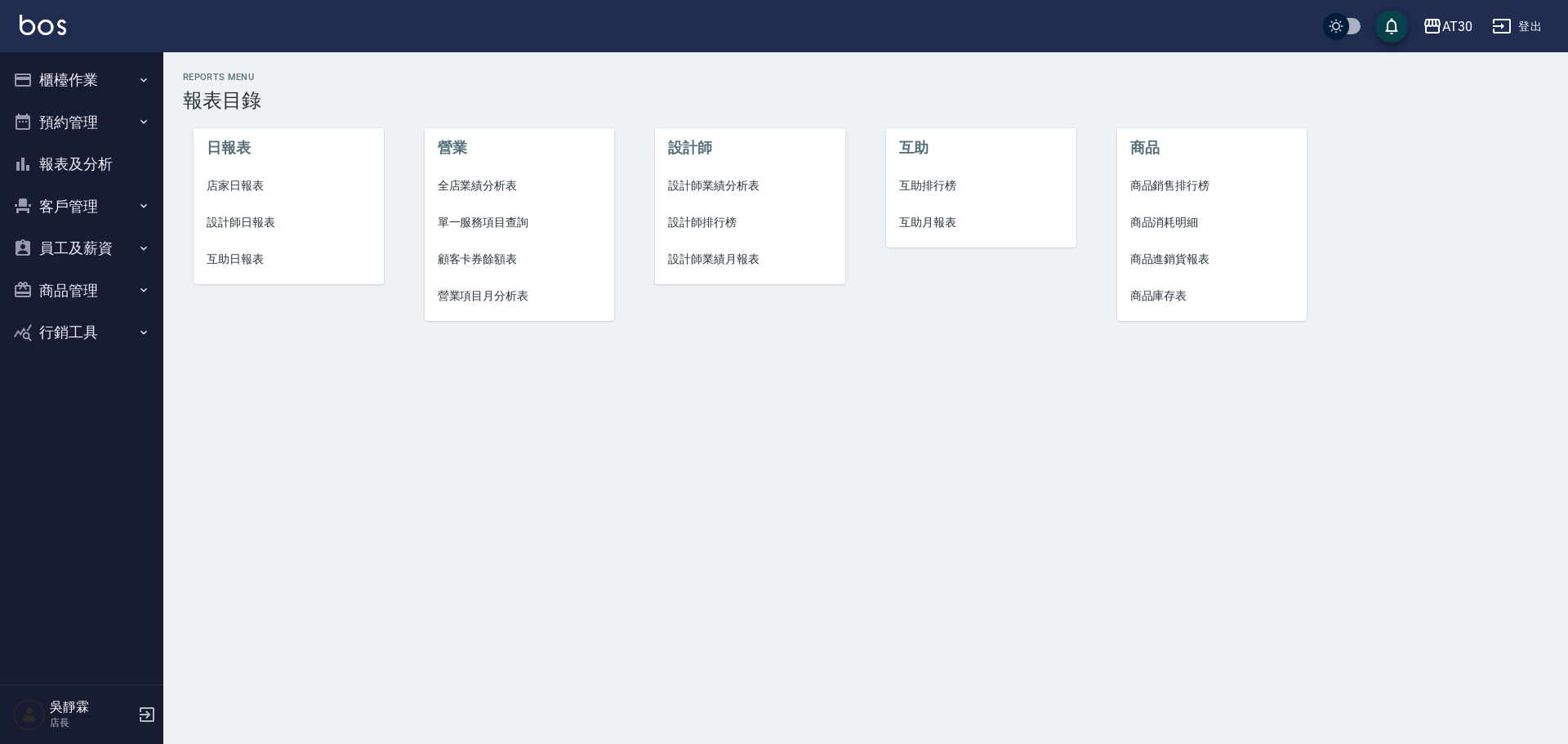
click at [724, 219] on span "設計師排行榜" at bounding box center [750, 222] width 164 height 17
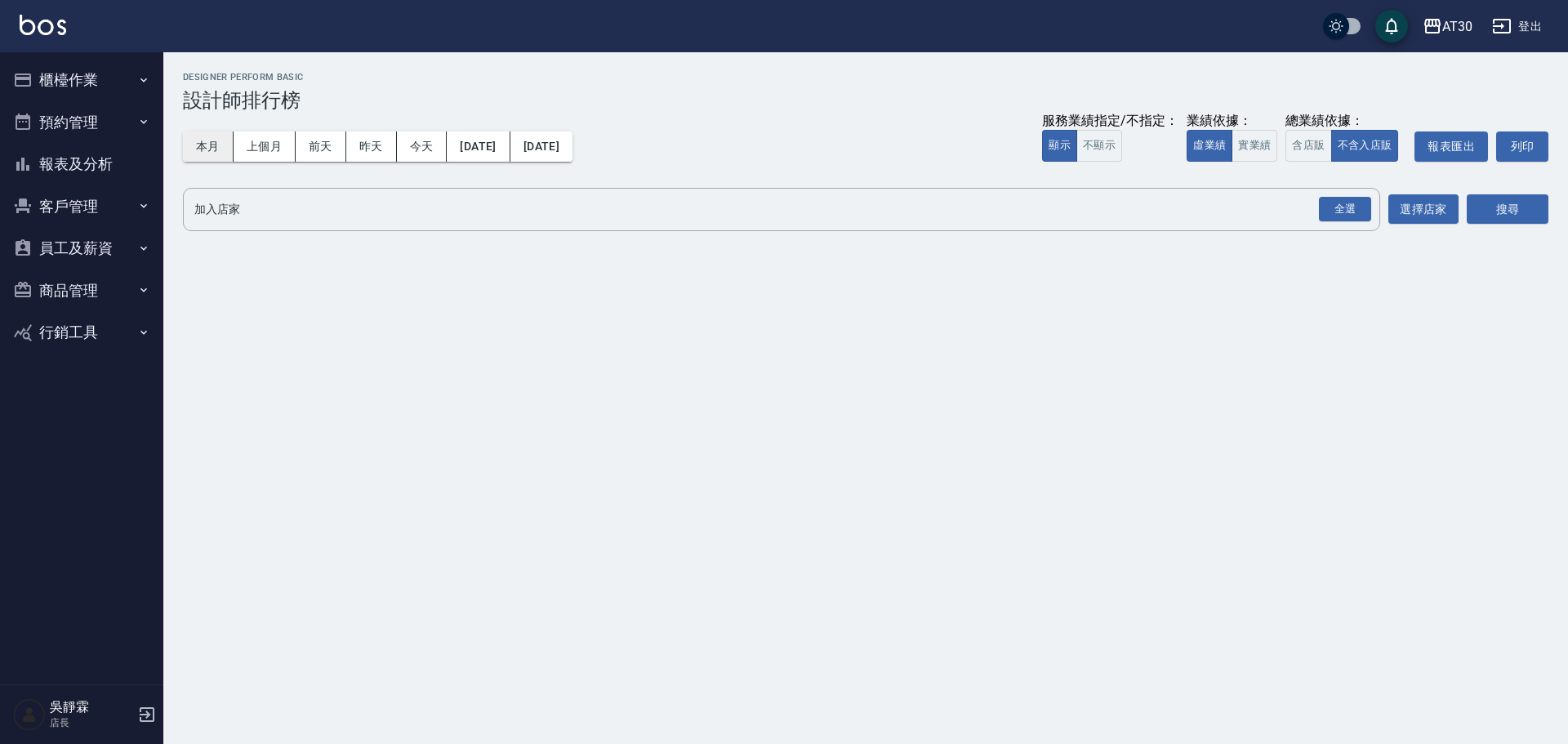
click at [218, 153] on button "本月" at bounding box center [208, 147] width 51 height 30
click at [1347, 209] on div "全選" at bounding box center [1345, 210] width 52 height 25
click at [1519, 201] on button "搜尋" at bounding box center [1507, 210] width 81 height 30
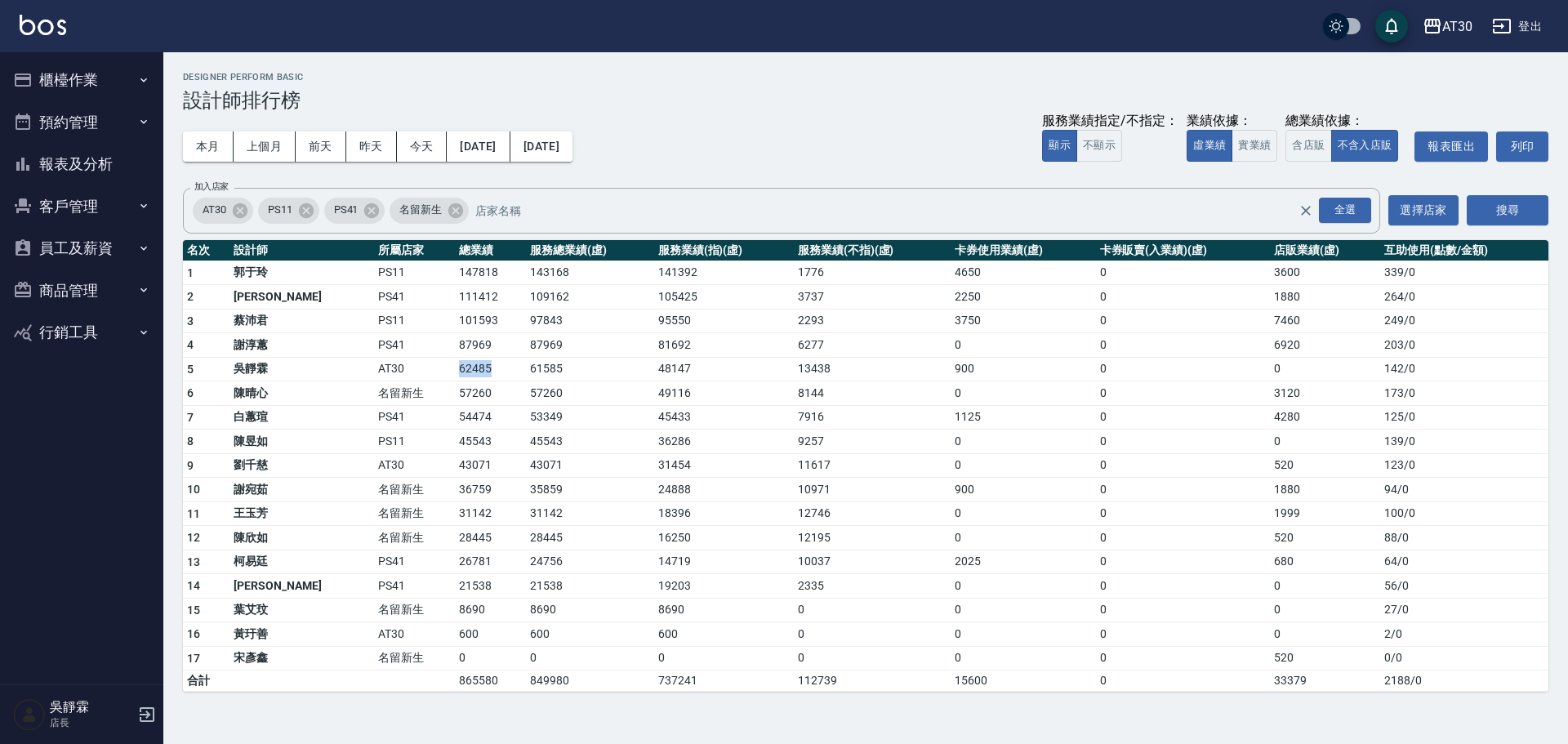
drag, startPoint x: 386, startPoint y: 370, endPoint x: 433, endPoint y: 366, distance: 47.2
click at [455, 366] on td "62485" at bounding box center [490, 368] width 71 height 24
click at [96, 171] on button "報表及分析" at bounding box center [81, 164] width 150 height 42
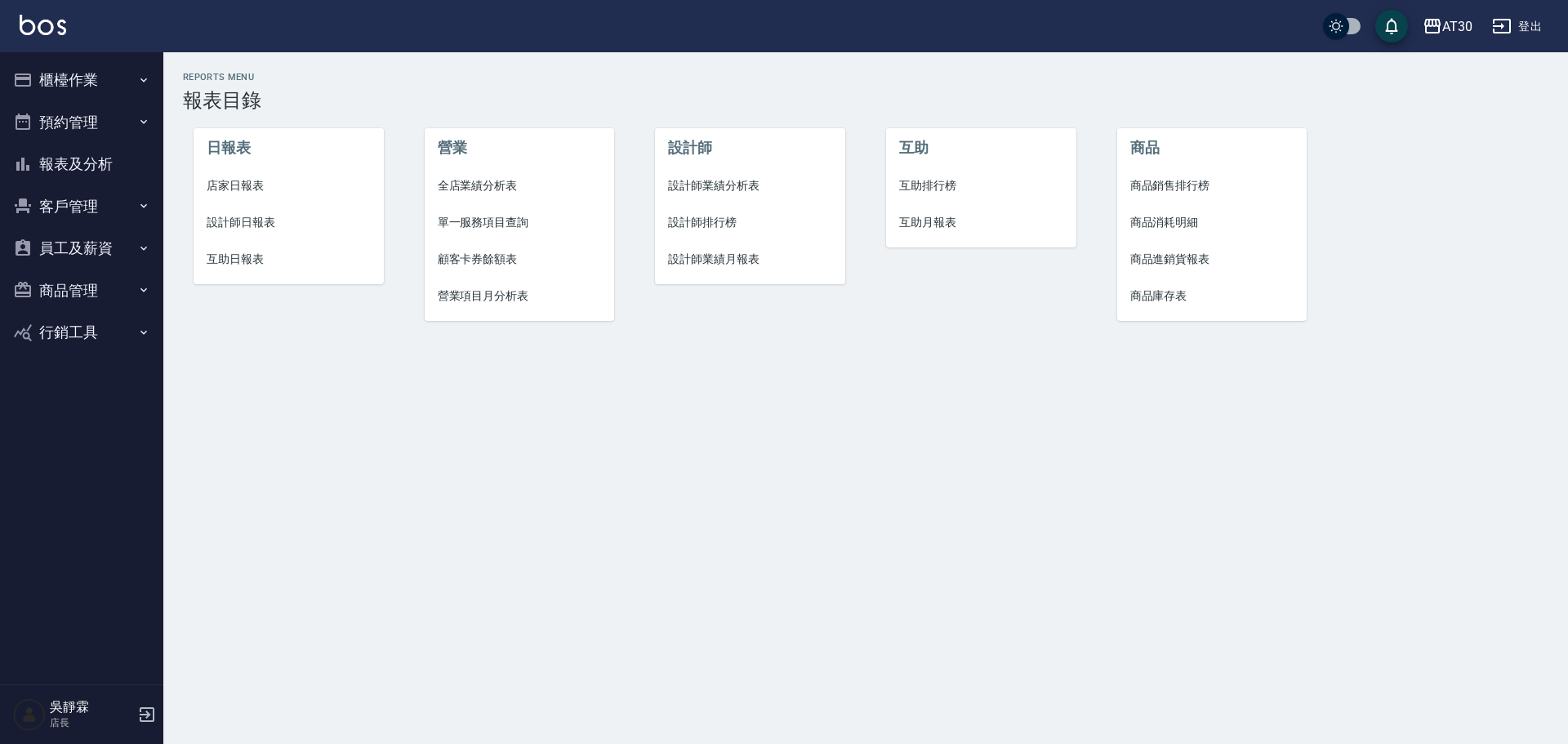
click at [727, 218] on span "設計師排行榜" at bounding box center [750, 222] width 164 height 17
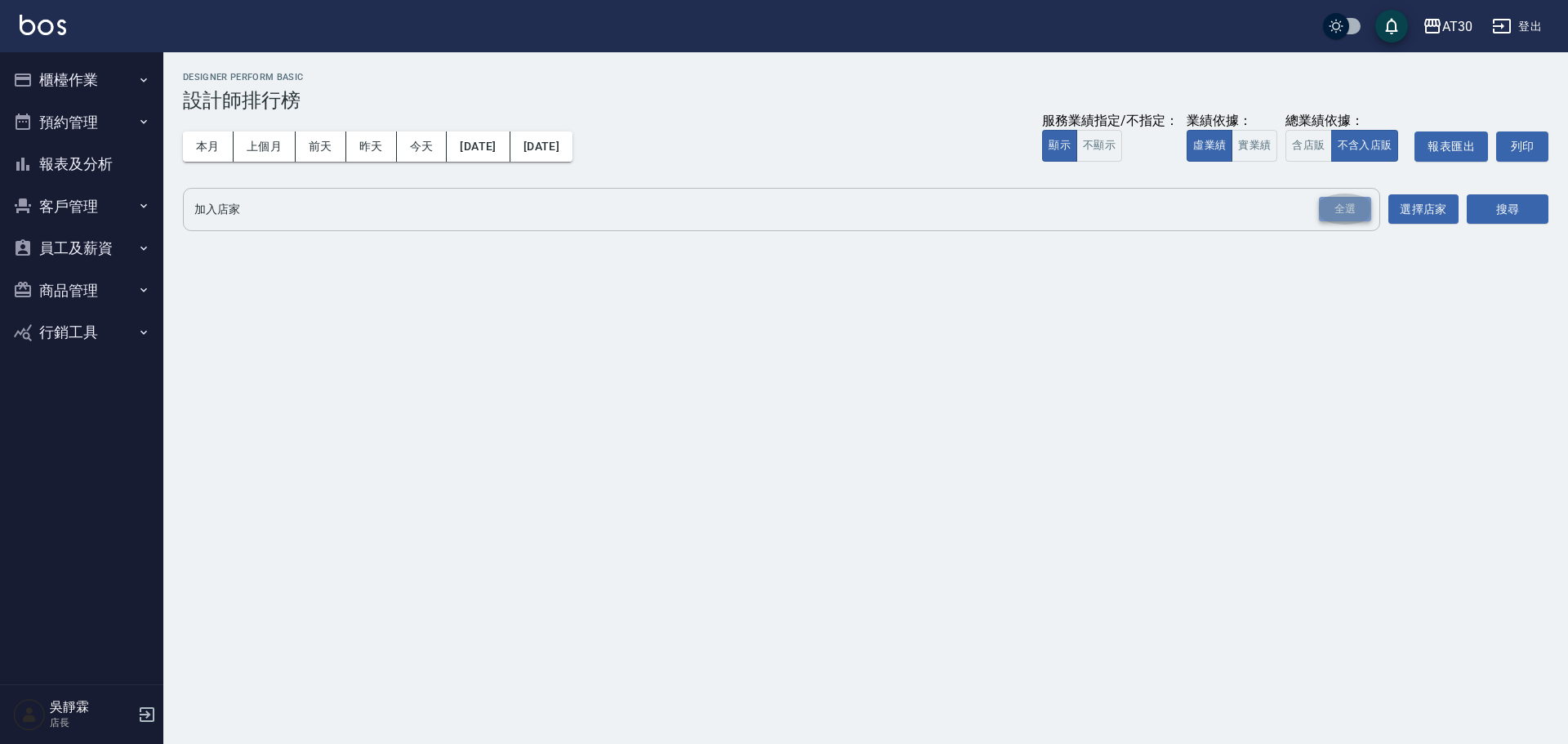
click at [1362, 210] on div "全選" at bounding box center [1345, 210] width 52 height 25
click at [1478, 200] on button "搜尋" at bounding box center [1507, 210] width 81 height 30
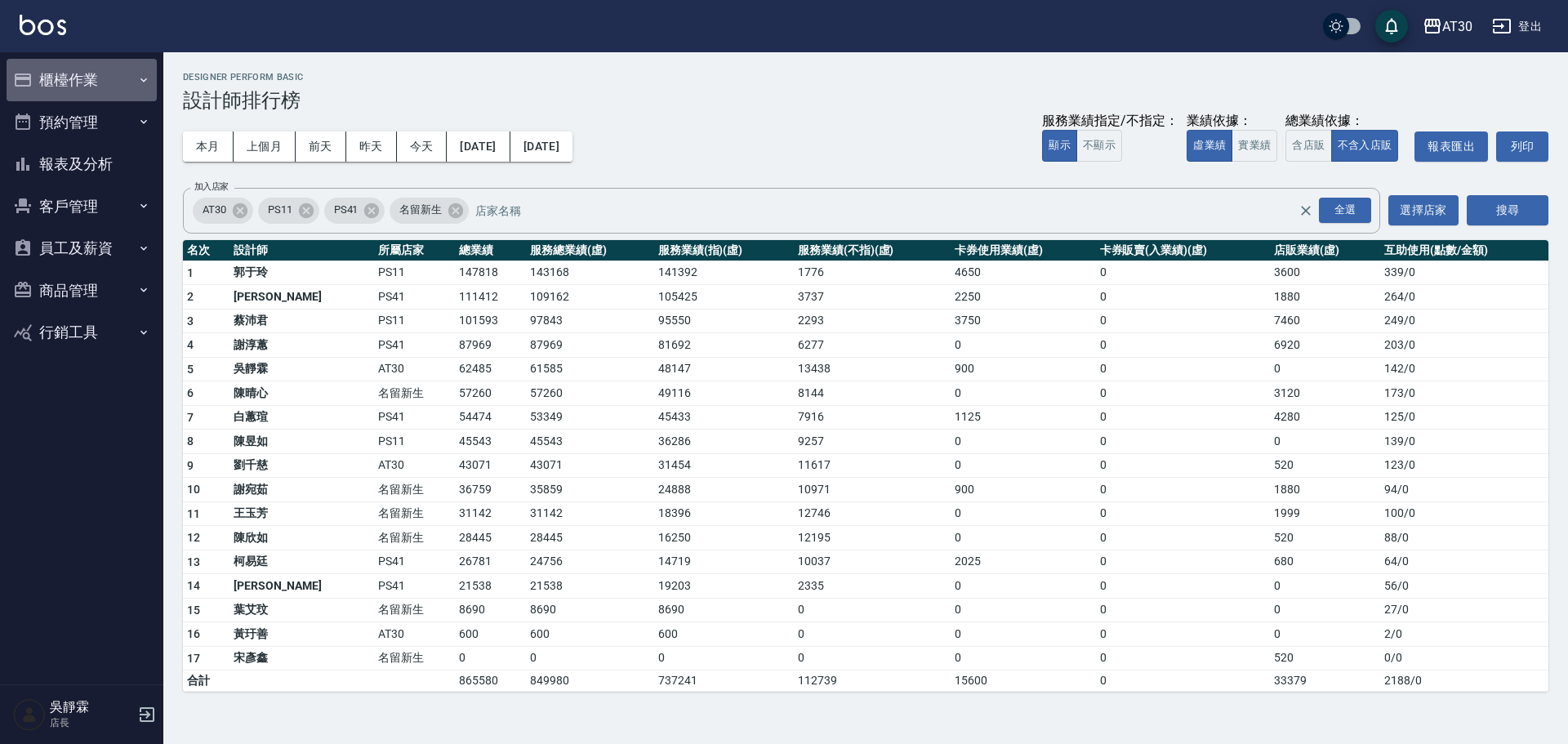
click at [60, 81] on button "櫃檯作業" at bounding box center [81, 80] width 150 height 42
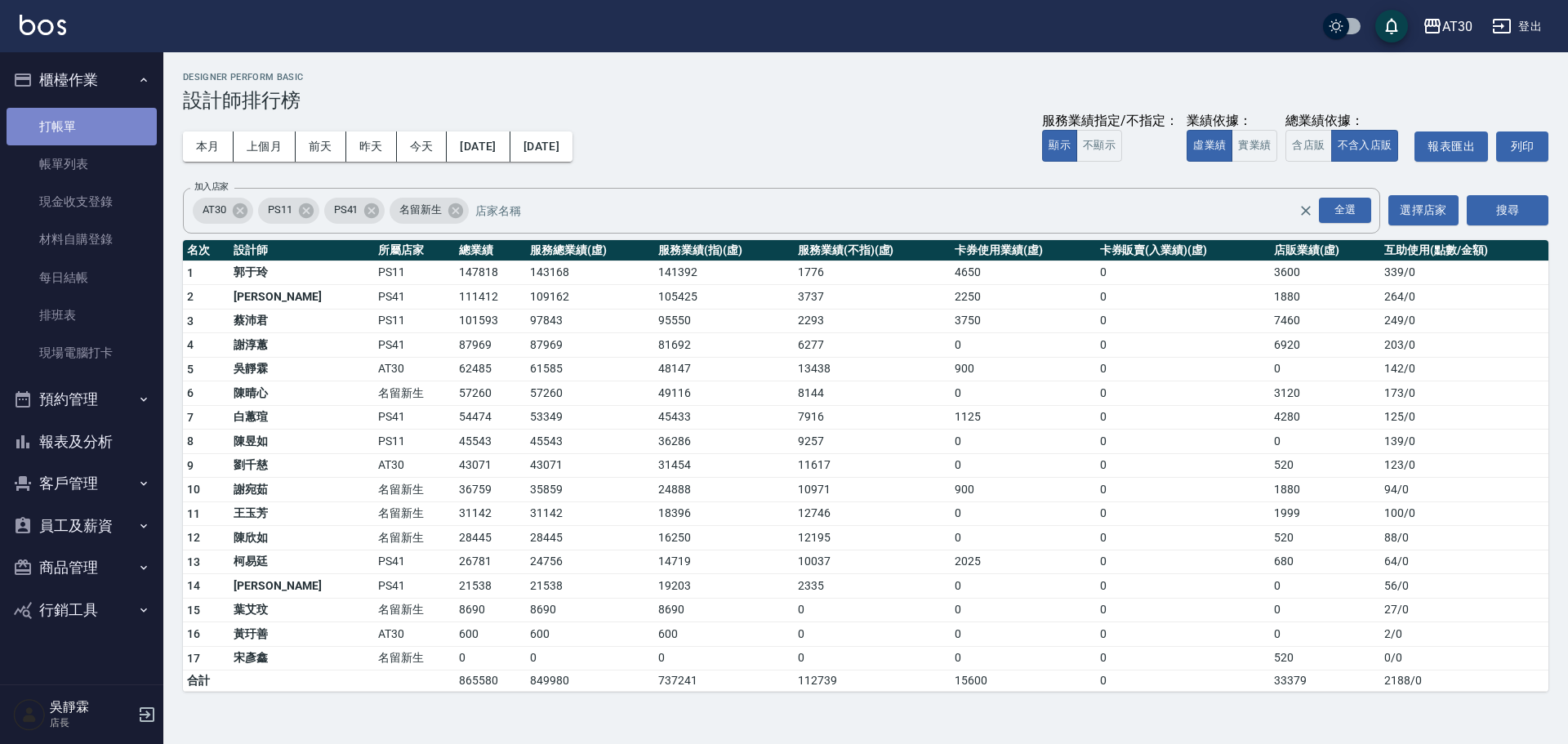
click at [99, 121] on link "打帳單" at bounding box center [81, 126] width 150 height 38
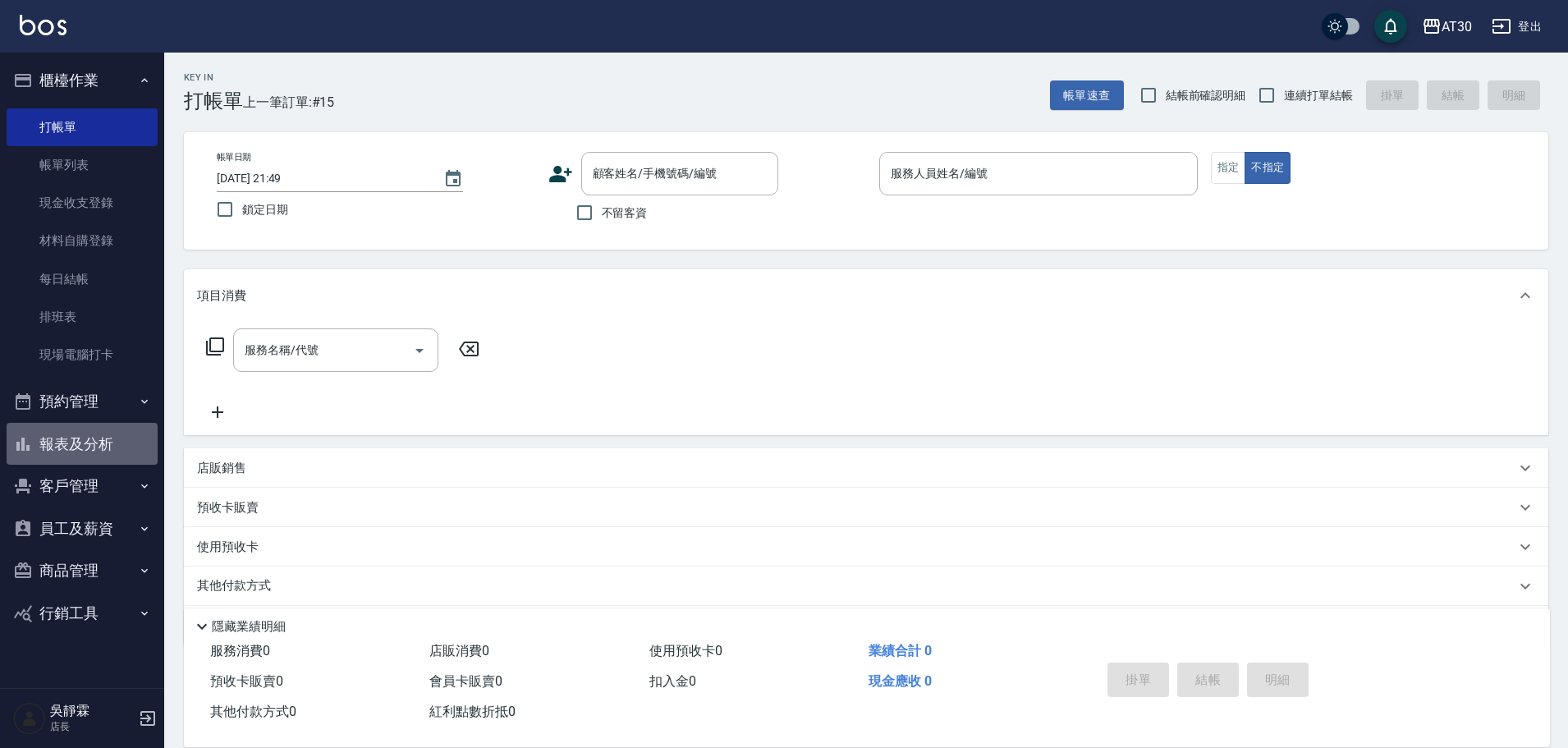
click at [105, 446] on button "報表及分析" at bounding box center [82, 444] width 151 height 42
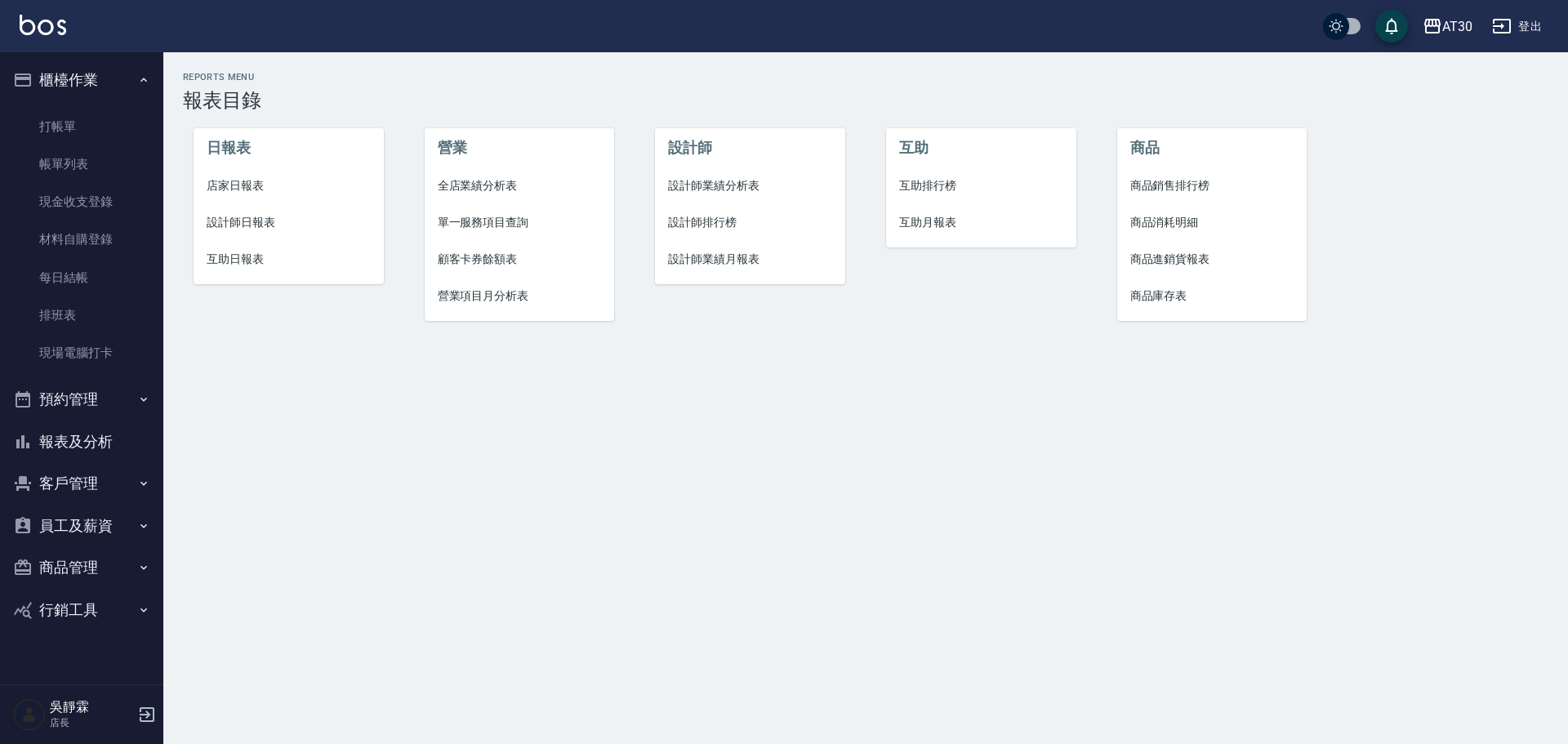
click at [249, 183] on span "店家日報表" at bounding box center [288, 185] width 164 height 17
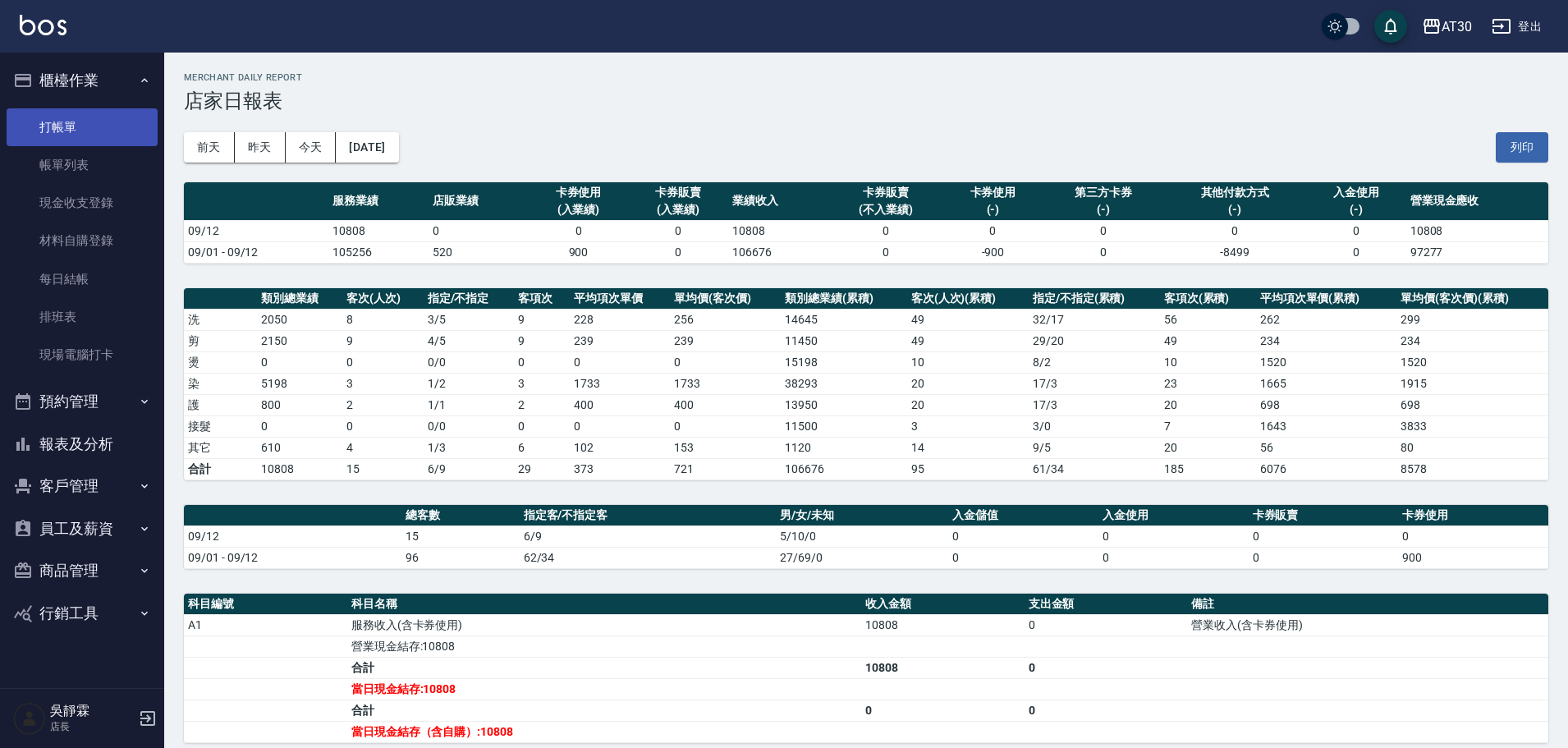
click at [86, 127] on link "打帳單" at bounding box center [82, 127] width 151 height 38
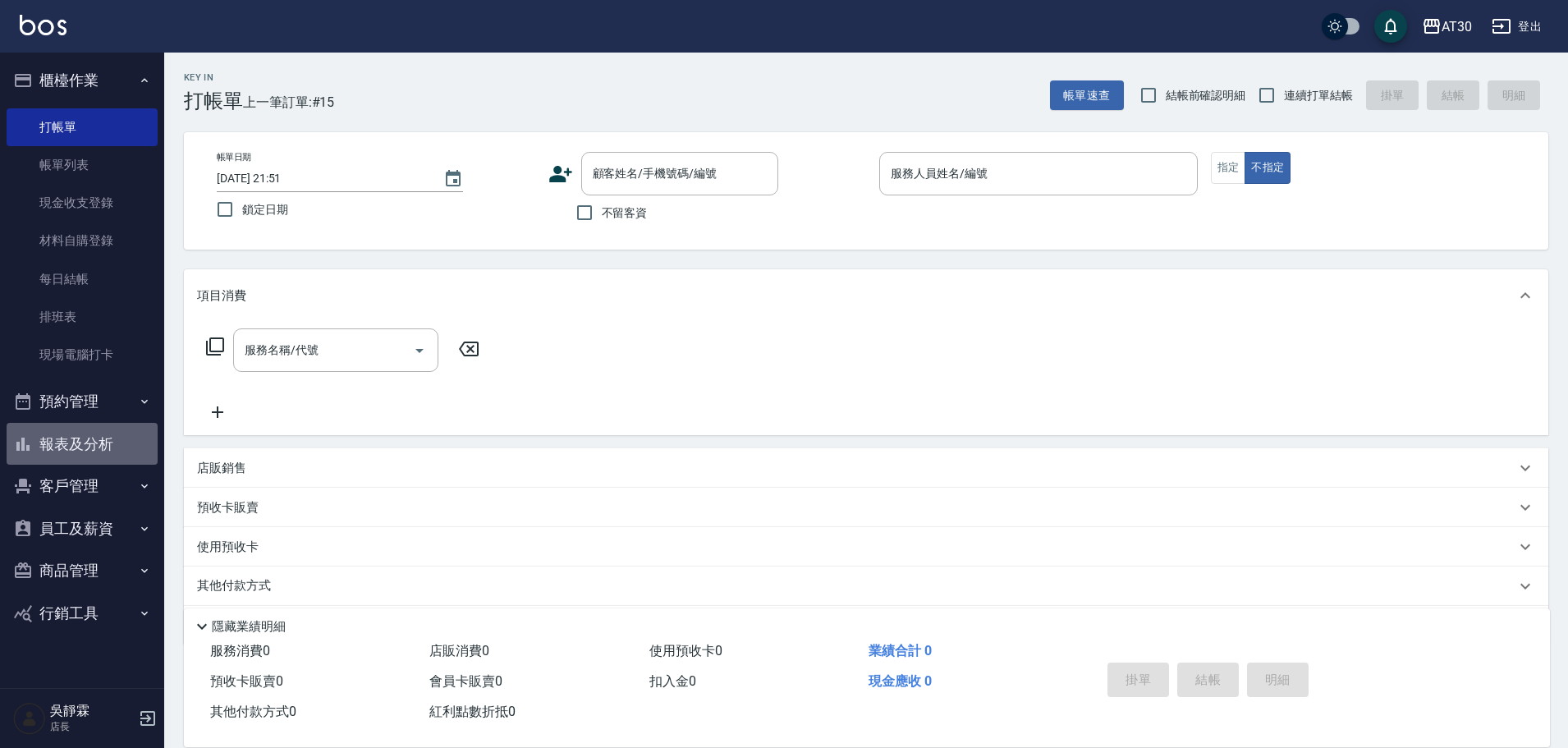
click at [115, 441] on button "報表及分析" at bounding box center [82, 444] width 151 height 42
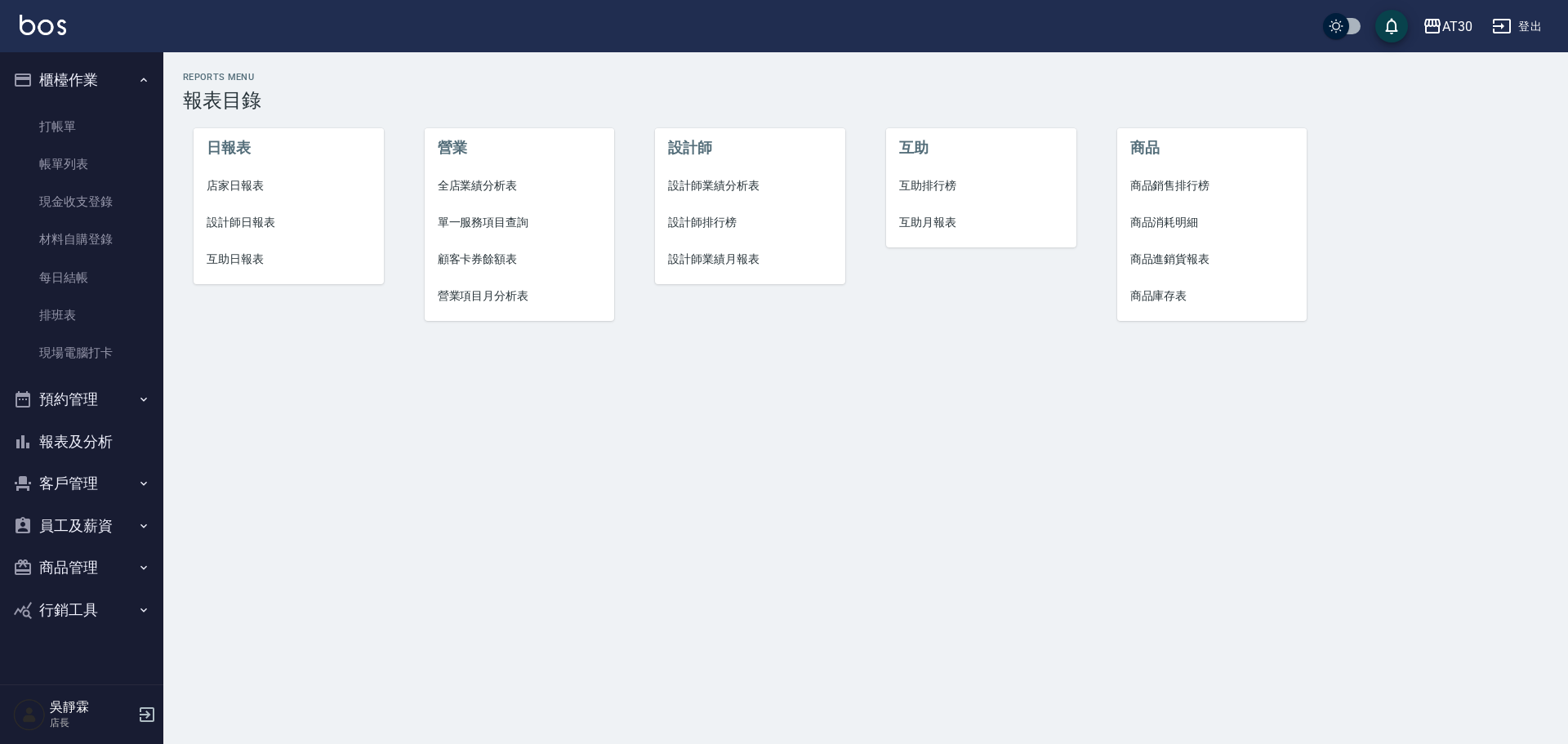
click at [269, 185] on span "店家日報表" at bounding box center [288, 185] width 164 height 17
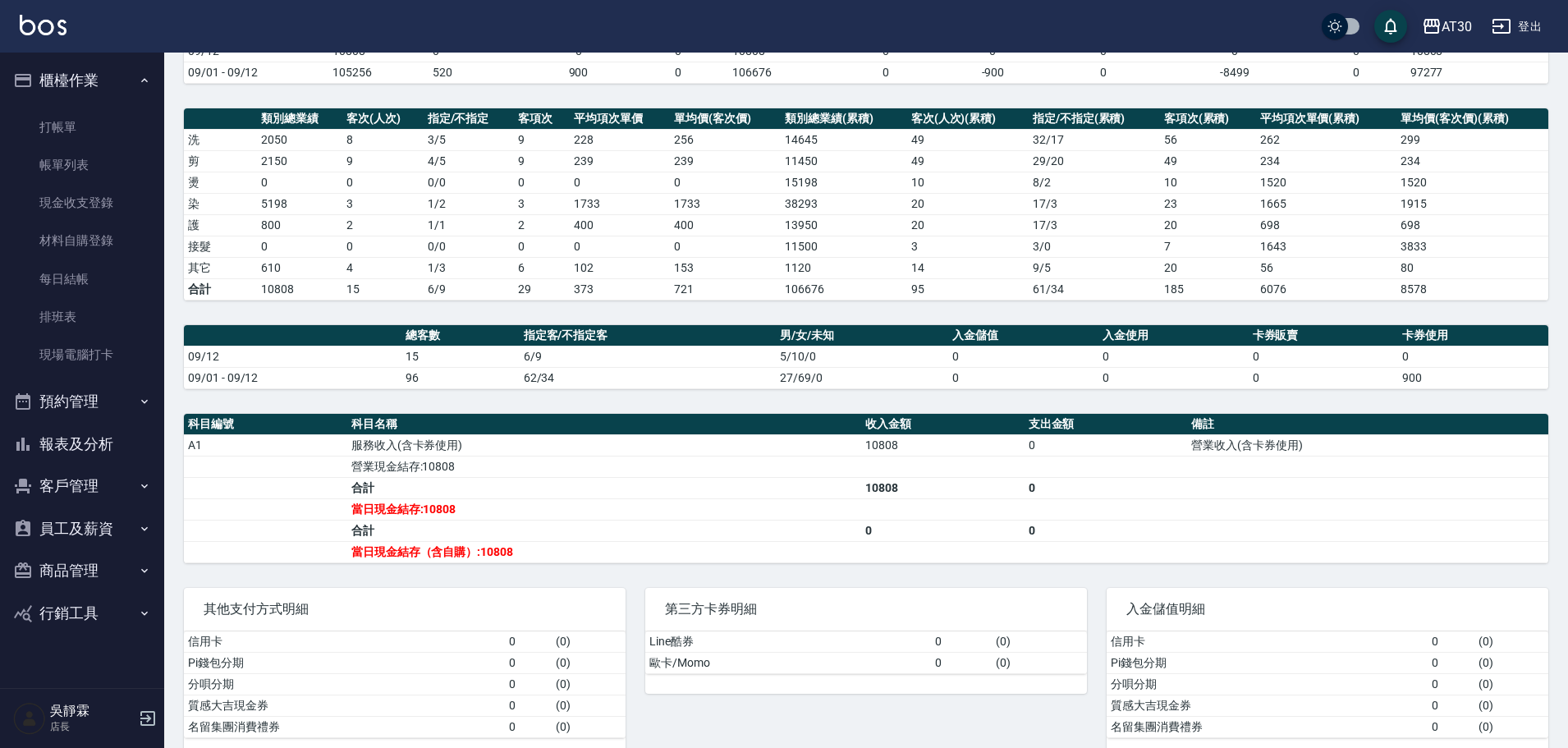
scroll to position [210, 0]
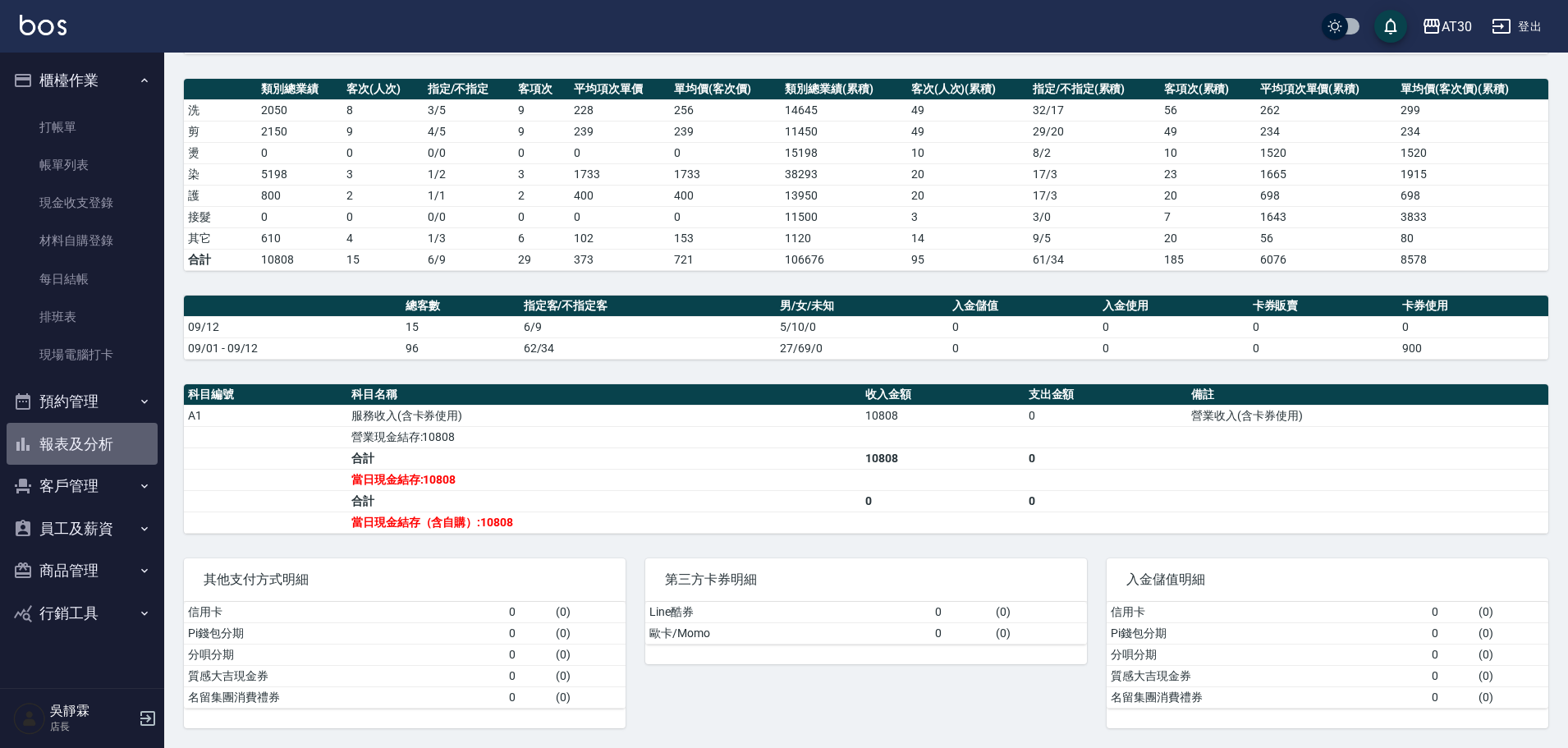
click at [107, 435] on button "報表及分析" at bounding box center [82, 444] width 151 height 42
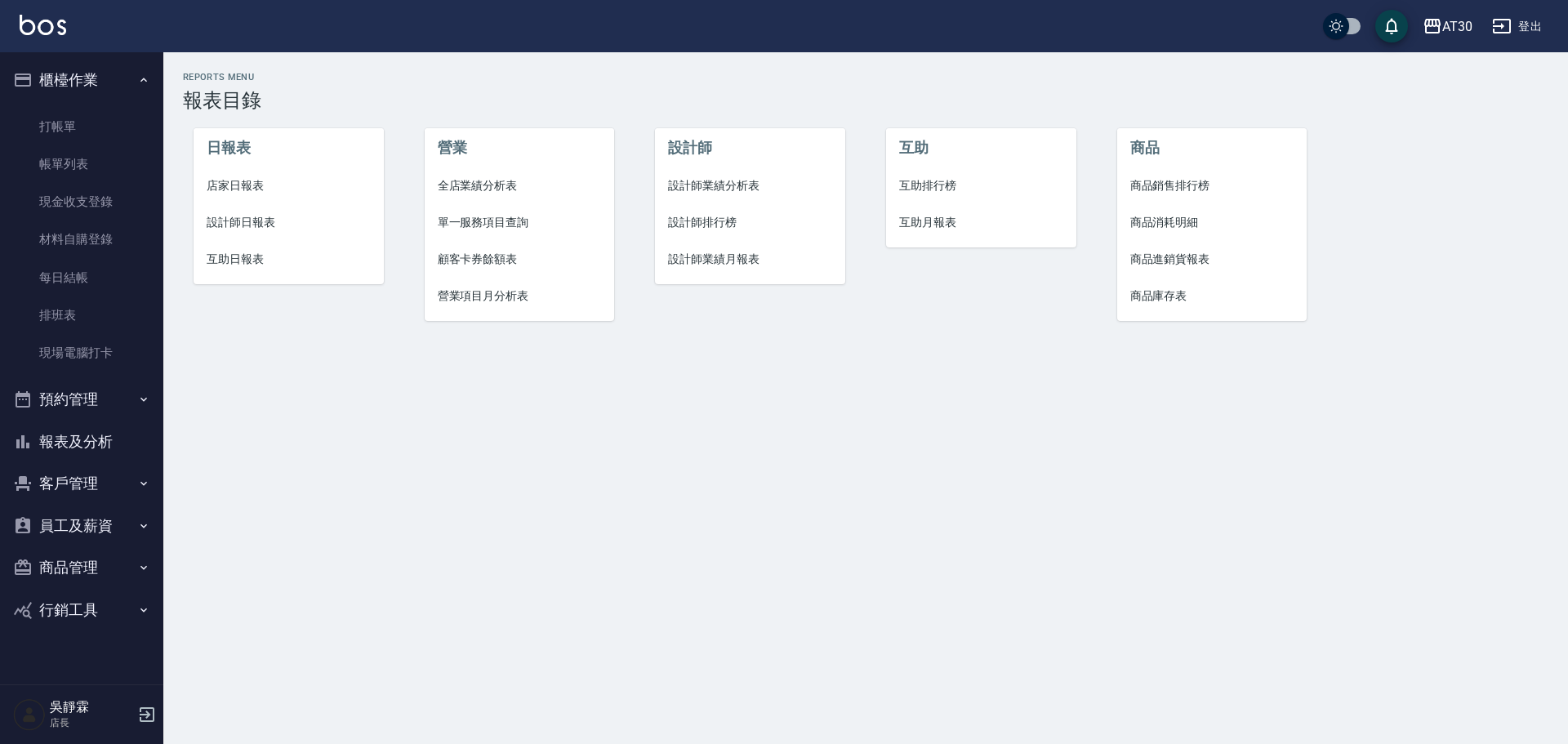
click at [689, 231] on li "設計師排行榜" at bounding box center [750, 222] width 190 height 37
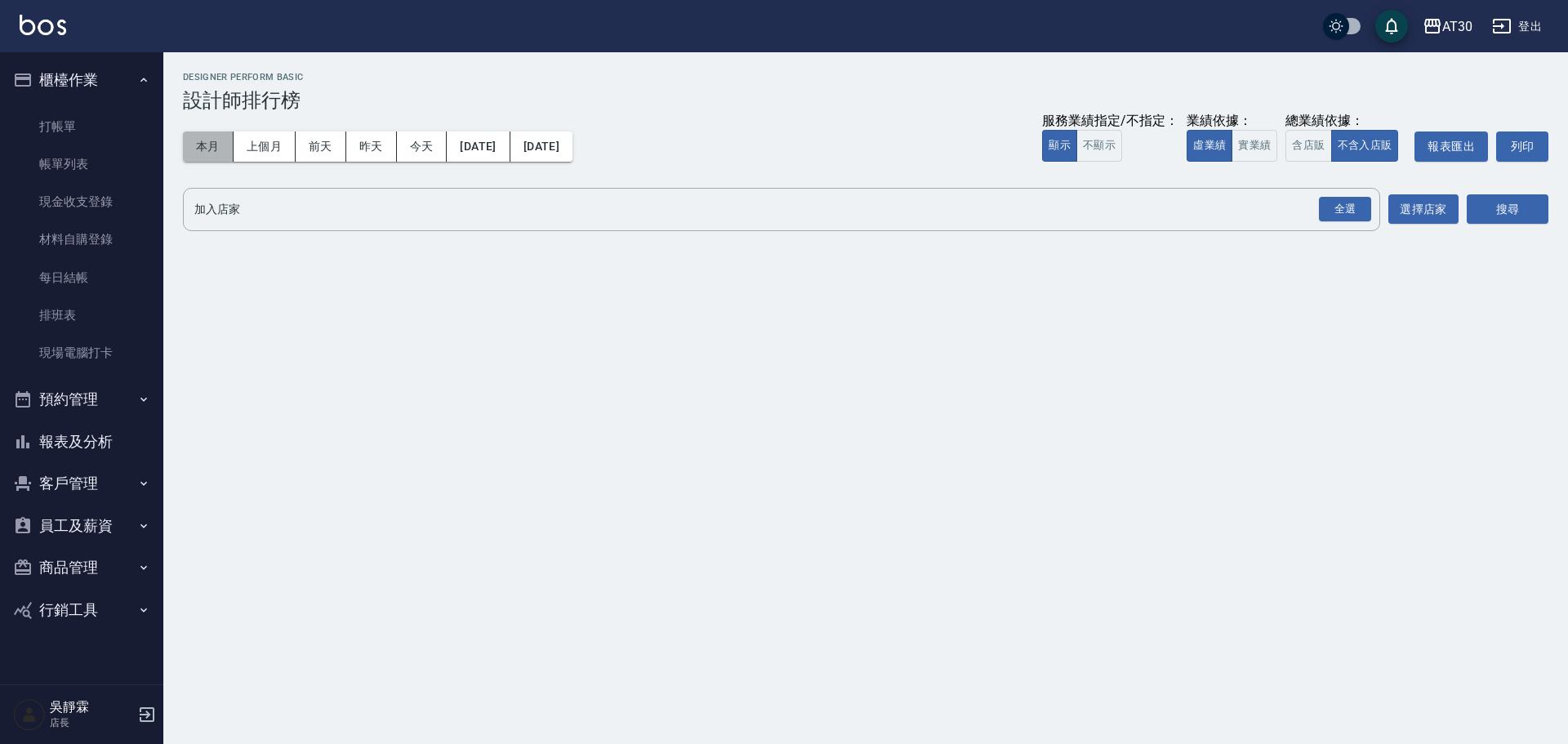
click at [197, 145] on button "本月" at bounding box center [208, 147] width 51 height 30
click at [1358, 212] on div "全選" at bounding box center [1345, 210] width 52 height 25
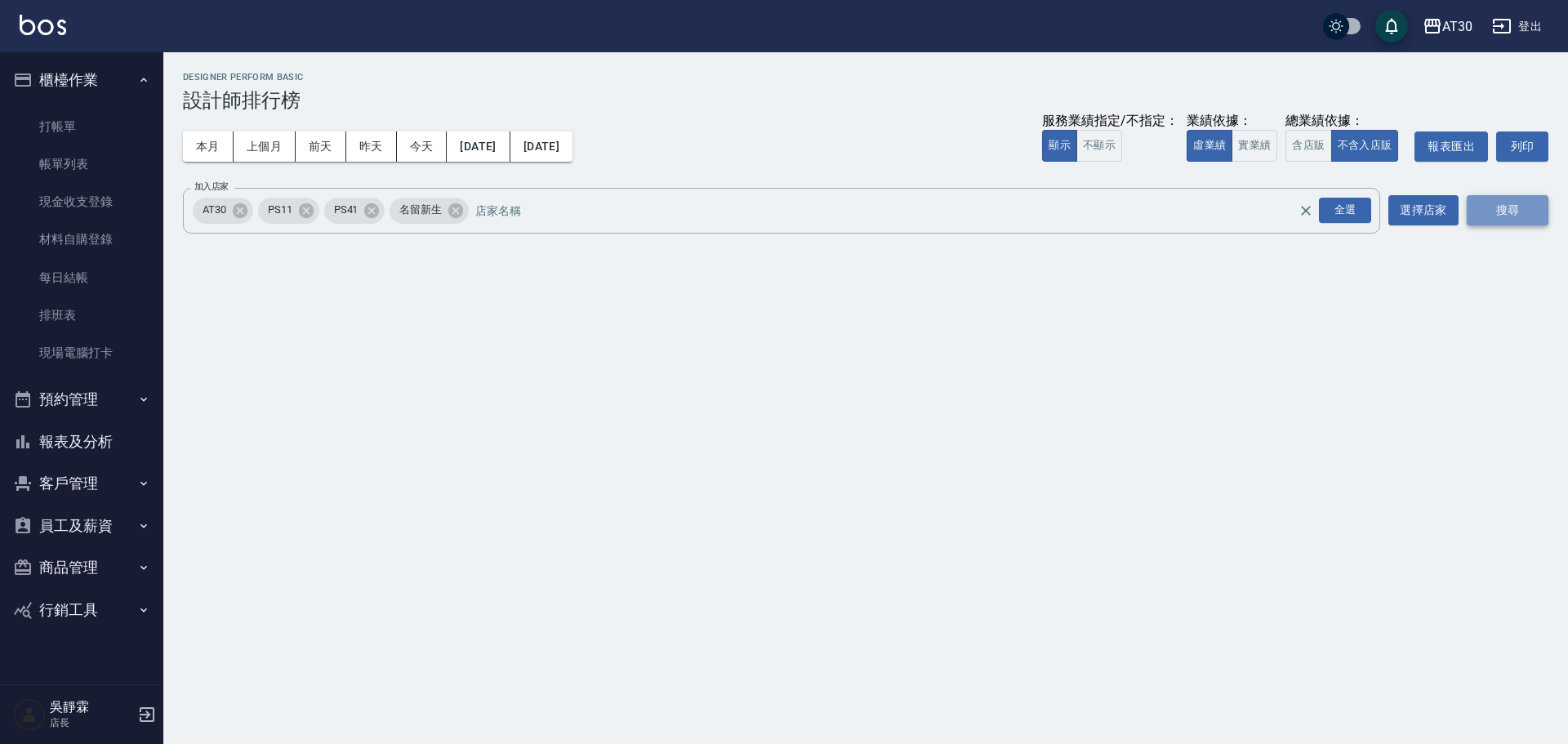
click at [1506, 209] on button "搜尋" at bounding box center [1507, 210] width 81 height 30
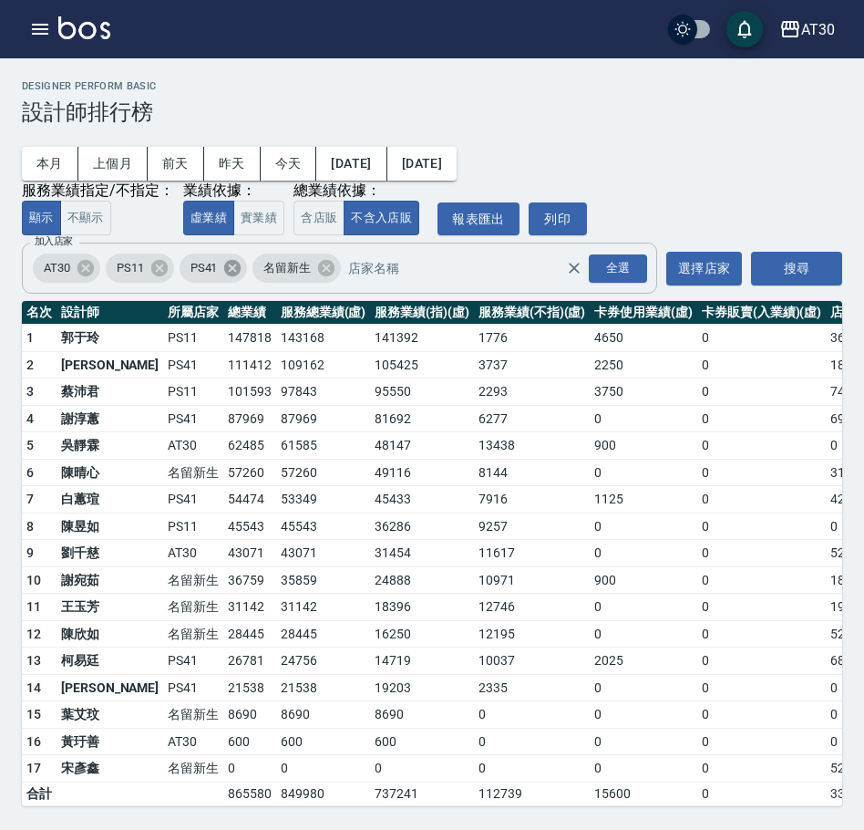
click at [237, 274] on icon at bounding box center [232, 268] width 20 height 20
click at [170, 274] on icon at bounding box center [160, 268] width 20 height 20
click at [777, 270] on button "搜尋" at bounding box center [796, 269] width 91 height 34
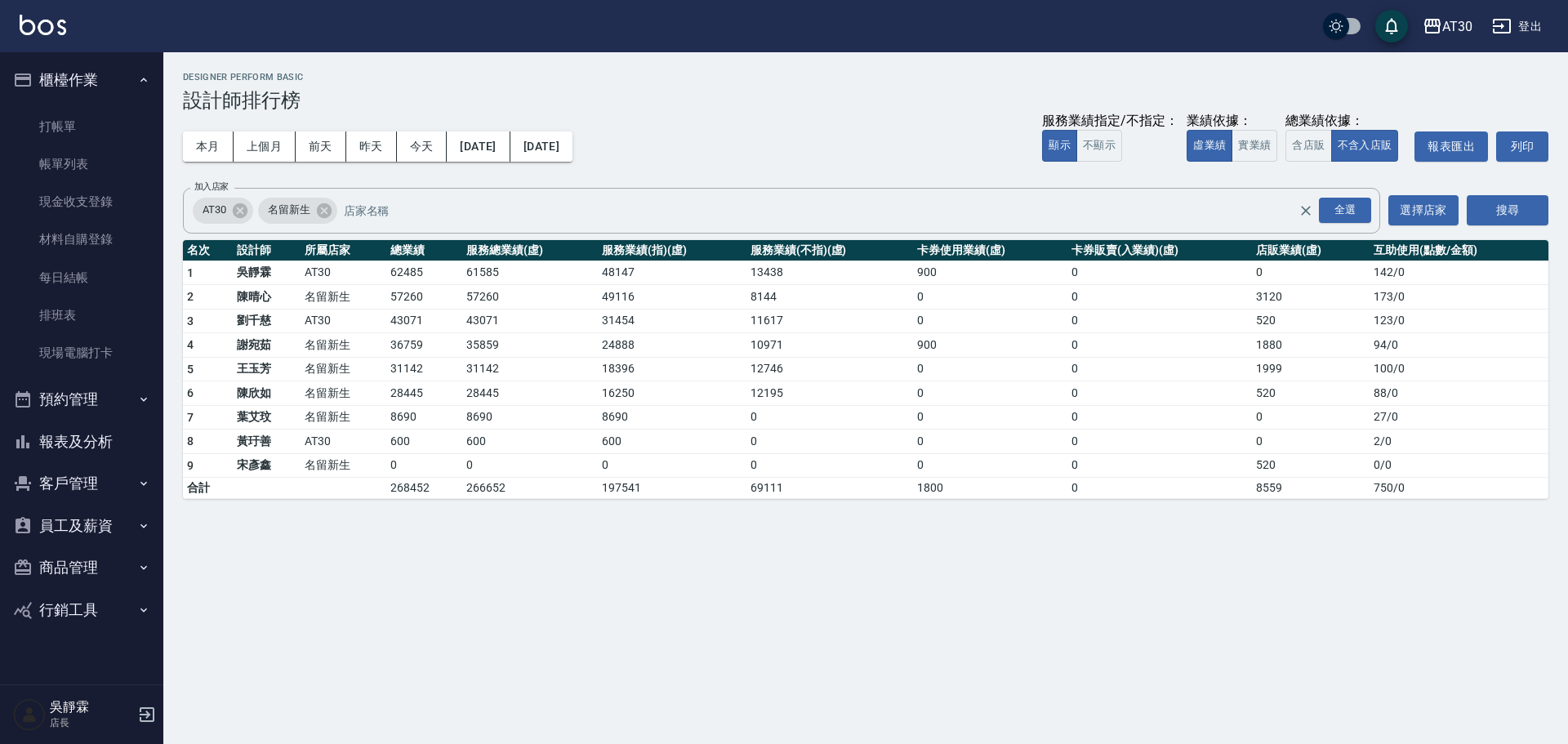
click at [1529, 23] on button "登出" at bounding box center [1517, 27] width 63 height 30
